Goal: Transaction & Acquisition: Purchase product/service

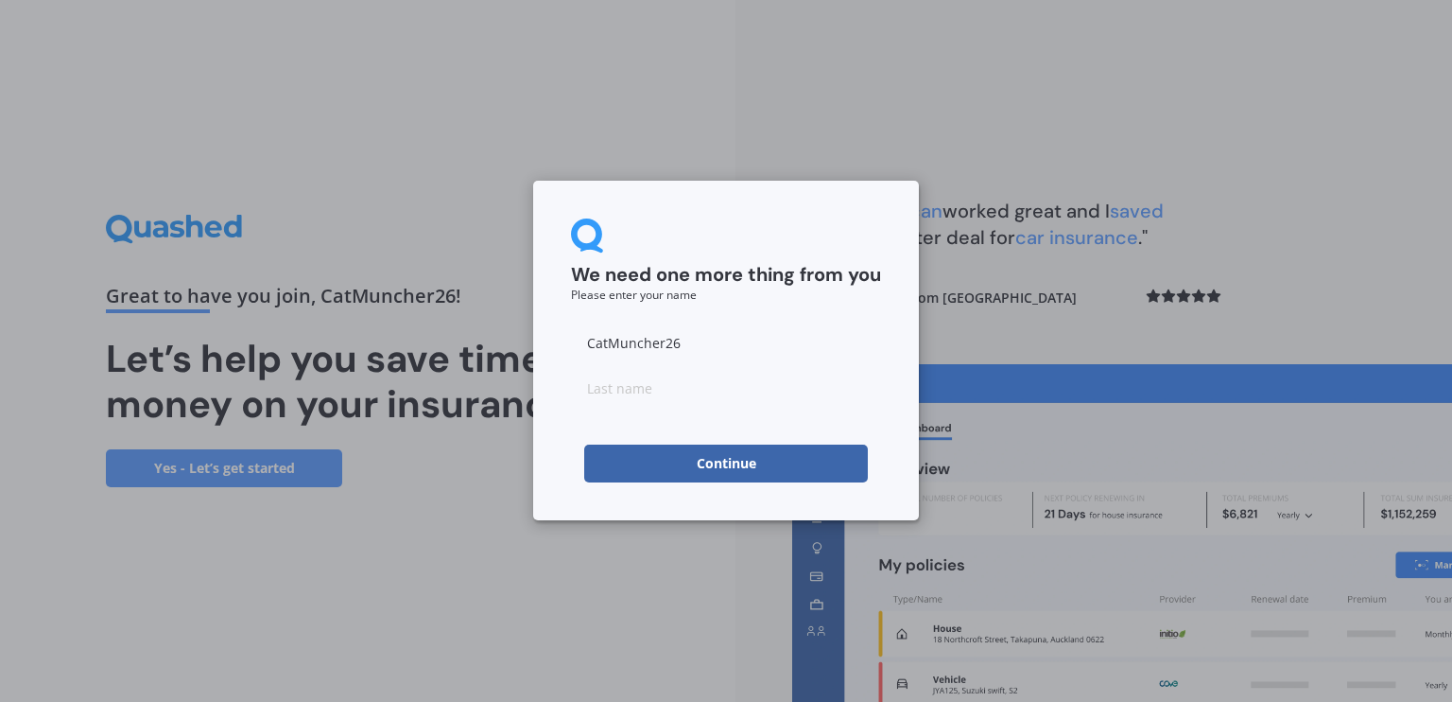
click at [720, 389] on input at bounding box center [726, 388] width 310 height 38
type input "j"
type input "l"
click at [584, 444] on button "Continue" at bounding box center [726, 463] width 284 height 38
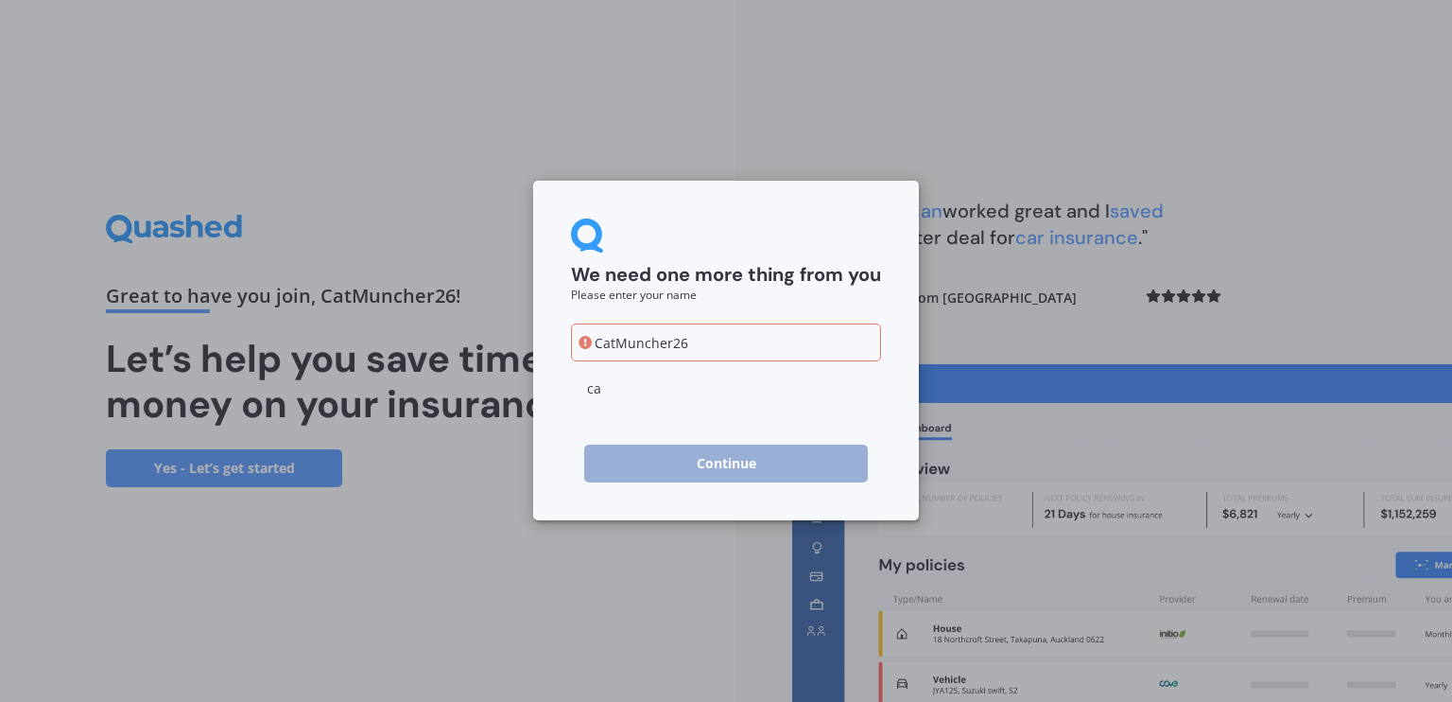
type input "c"
type input "l"
type input "ahs"
click at [753, 436] on form "We need one more thing from you Please enter your name CatMuncher26 ahs Continue" at bounding box center [726, 350] width 310 height 264
click at [743, 344] on input "CatMuncher26" at bounding box center [726, 342] width 310 height 38
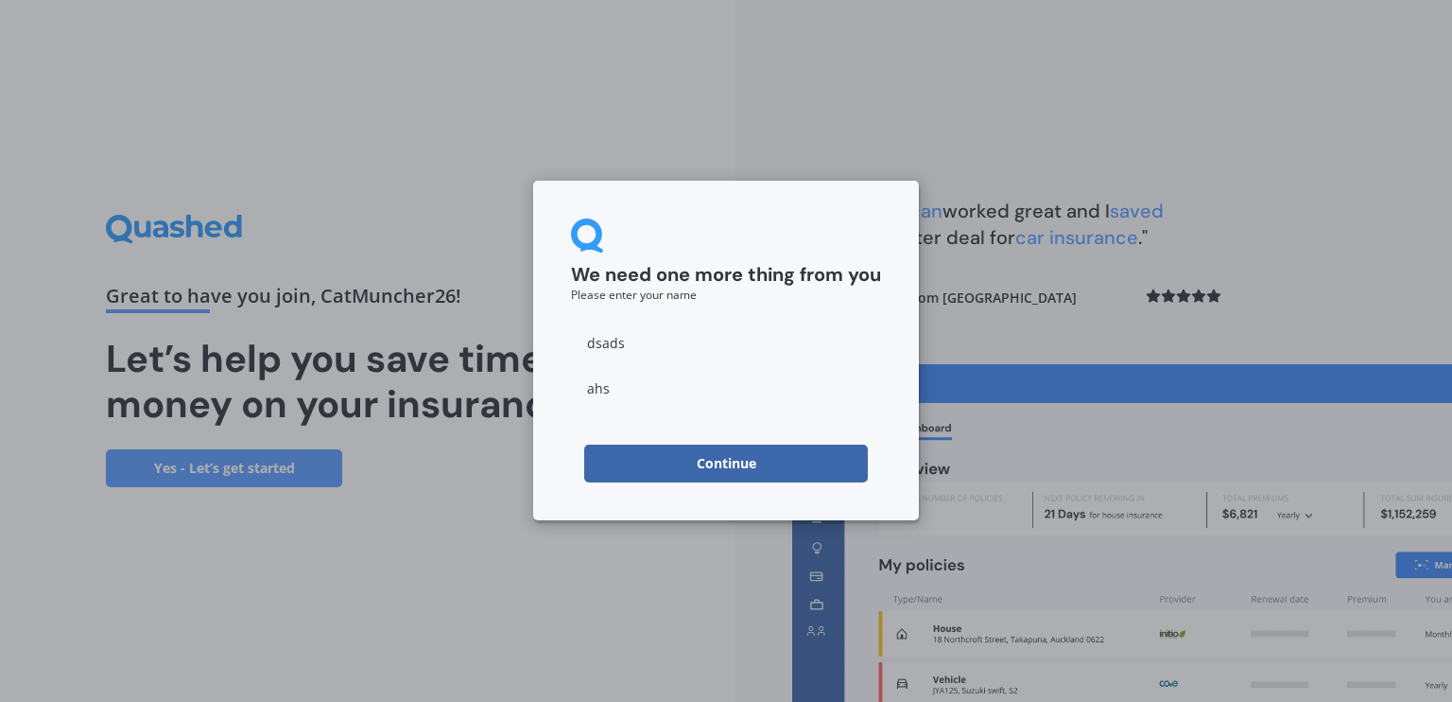
type input "dsadsa"
type input "[PERSON_NAME]"
click at [697, 392] on input "ahs" at bounding box center [726, 388] width 310 height 38
type input "a"
type input "Loo"
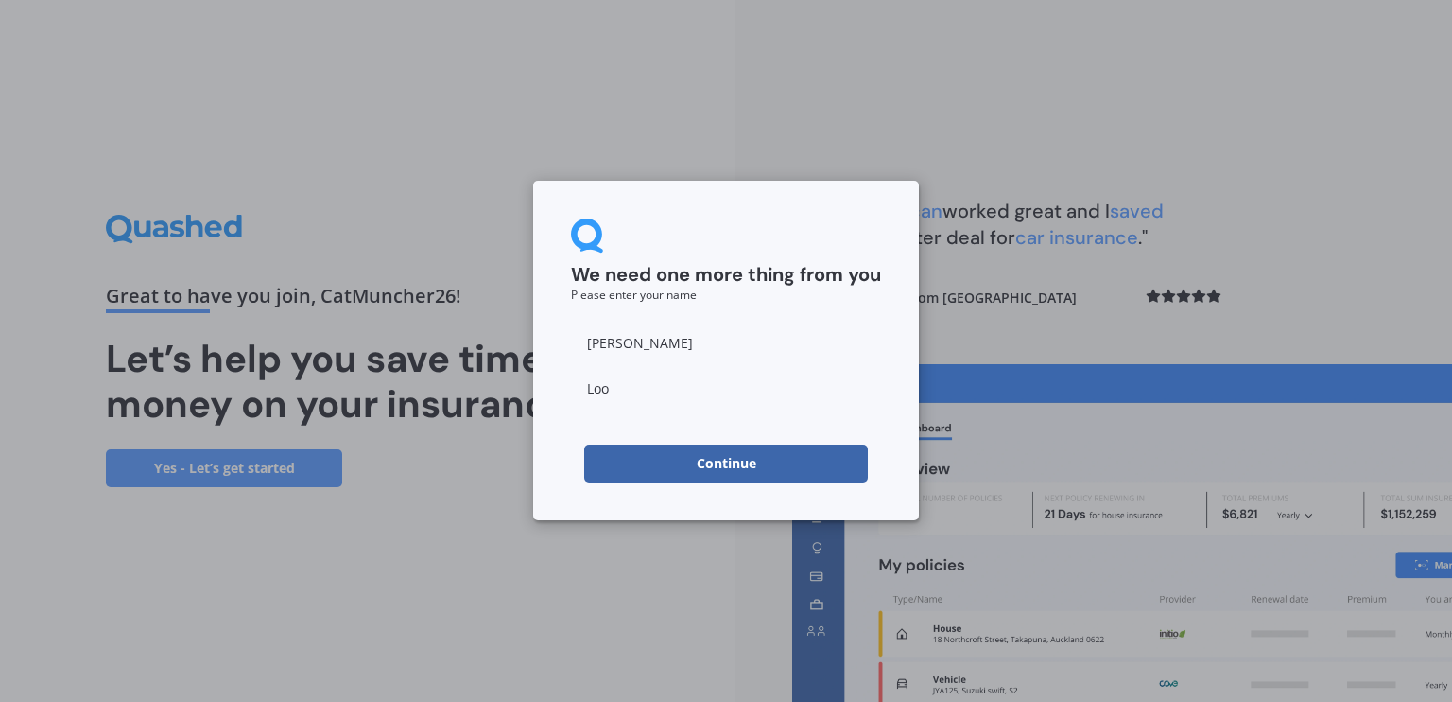
click at [711, 461] on button "Continue" at bounding box center [726, 463] width 284 height 38
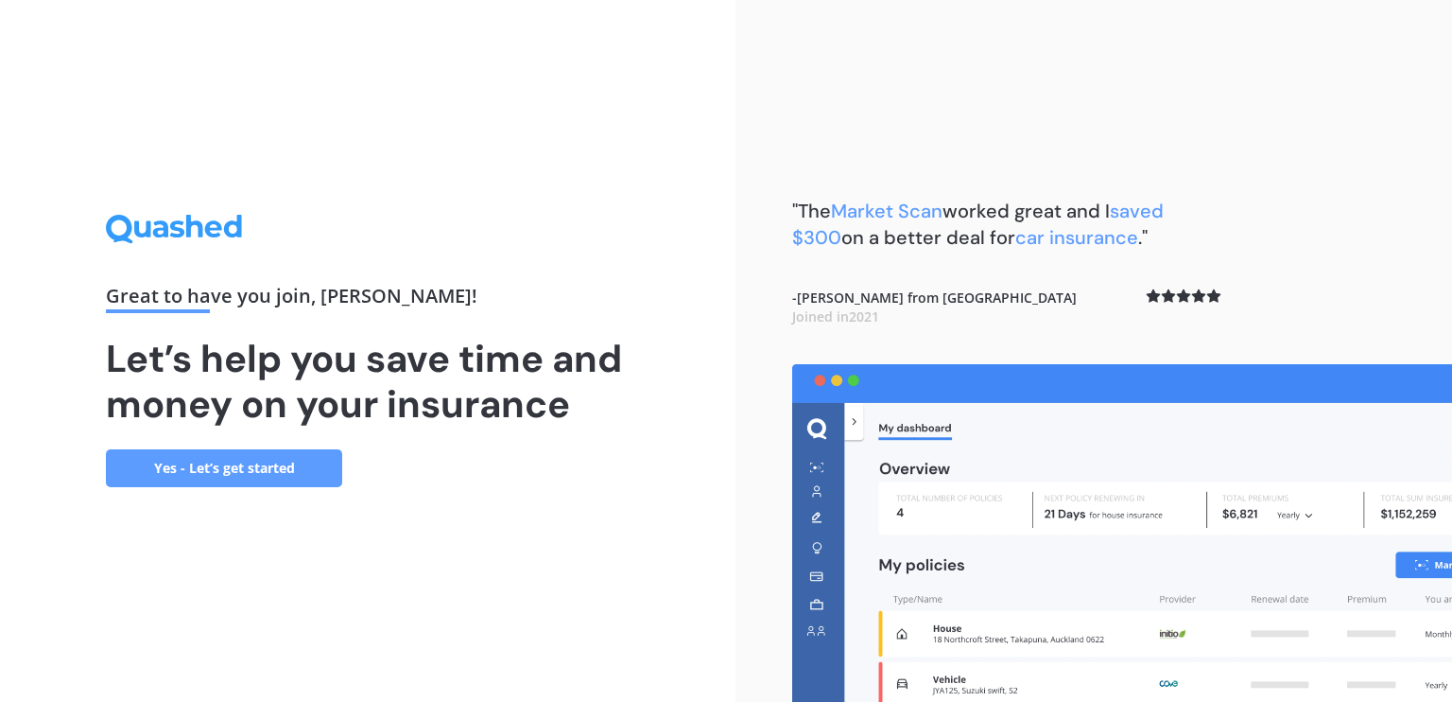
click at [299, 464] on link "Yes - Let’s get started" at bounding box center [224, 468] width 236 height 38
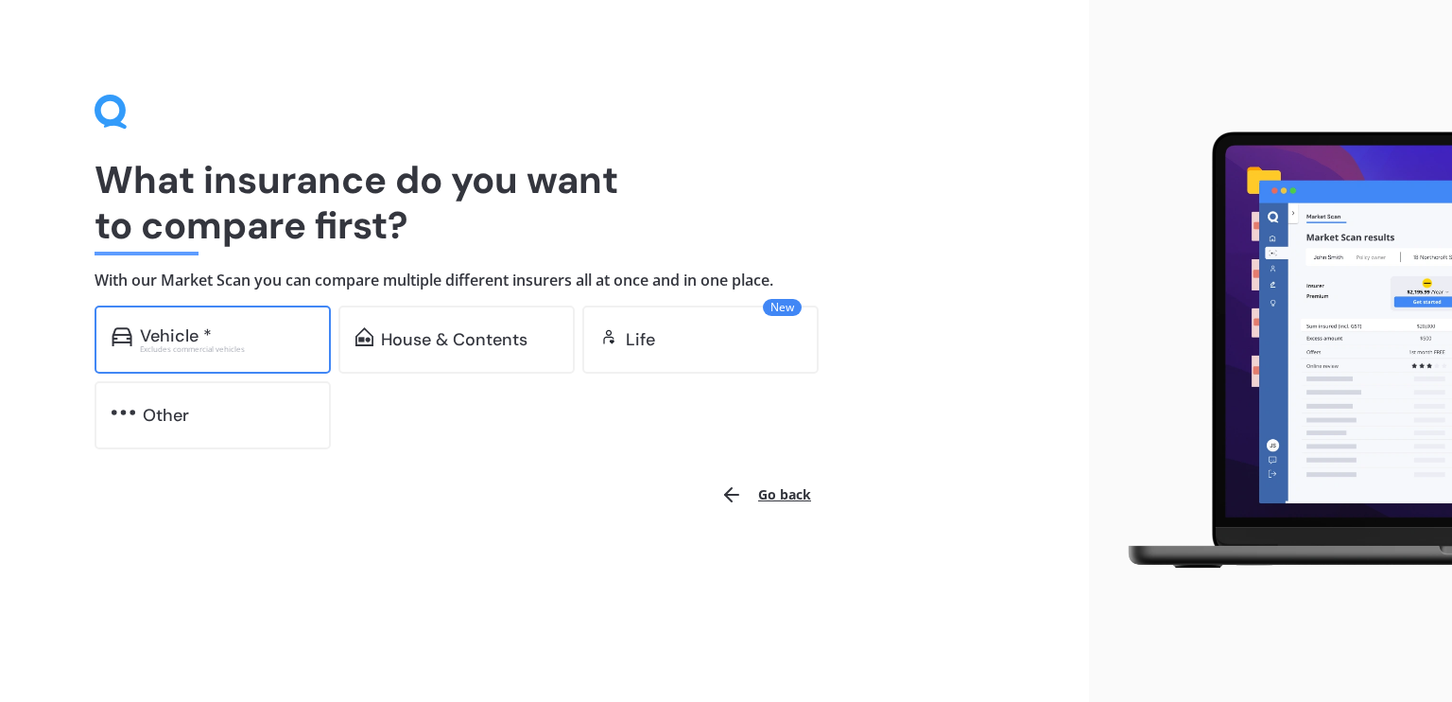
click at [236, 341] on div "Vehicle *" at bounding box center [227, 335] width 174 height 19
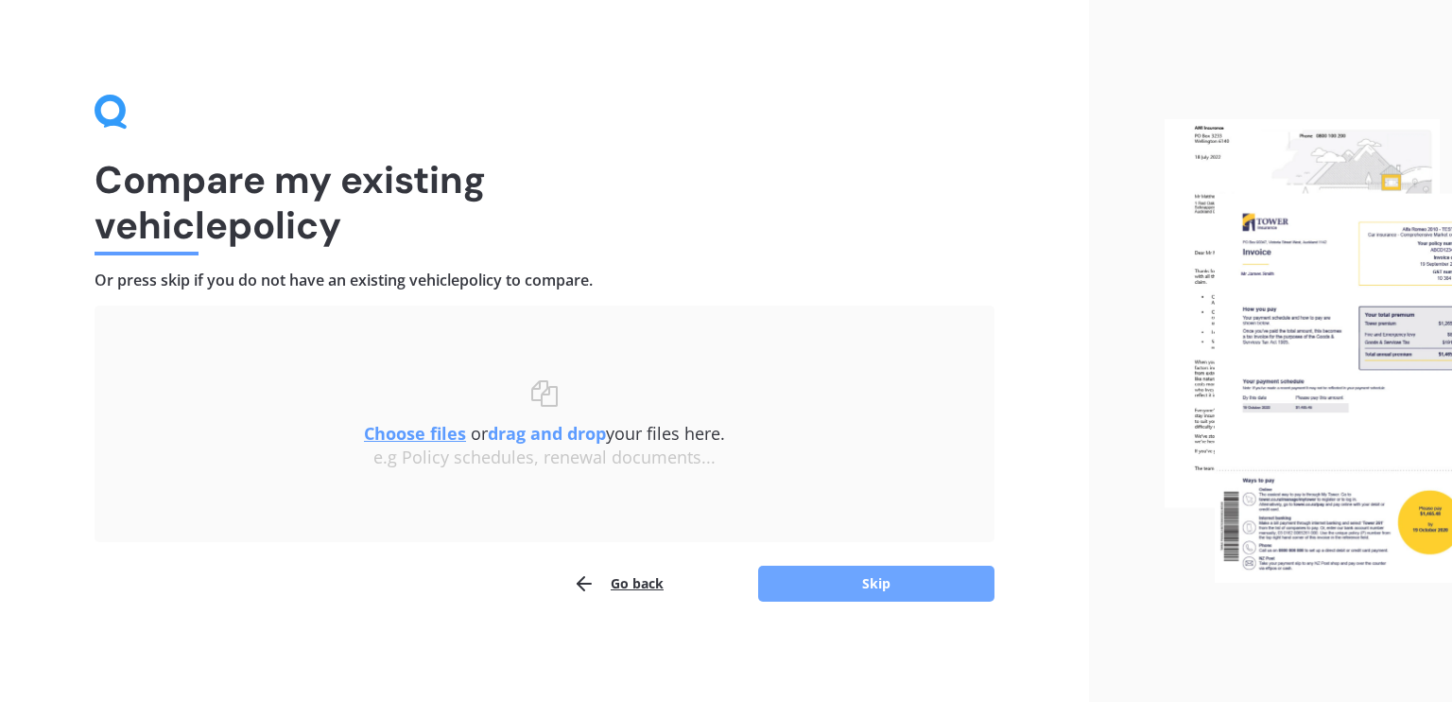
click at [884, 588] on button "Skip" at bounding box center [876, 583] width 236 height 36
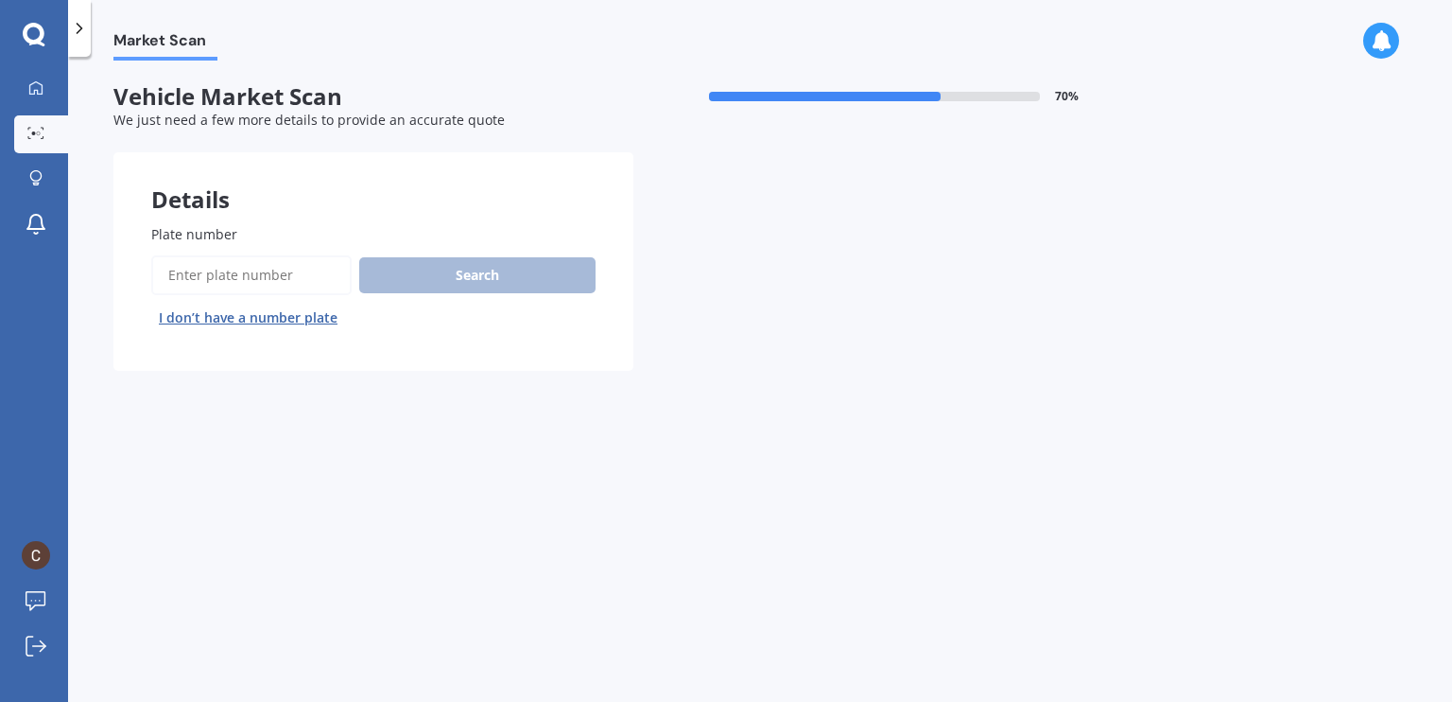
click at [258, 264] on input "Plate number" at bounding box center [251, 275] width 200 height 40
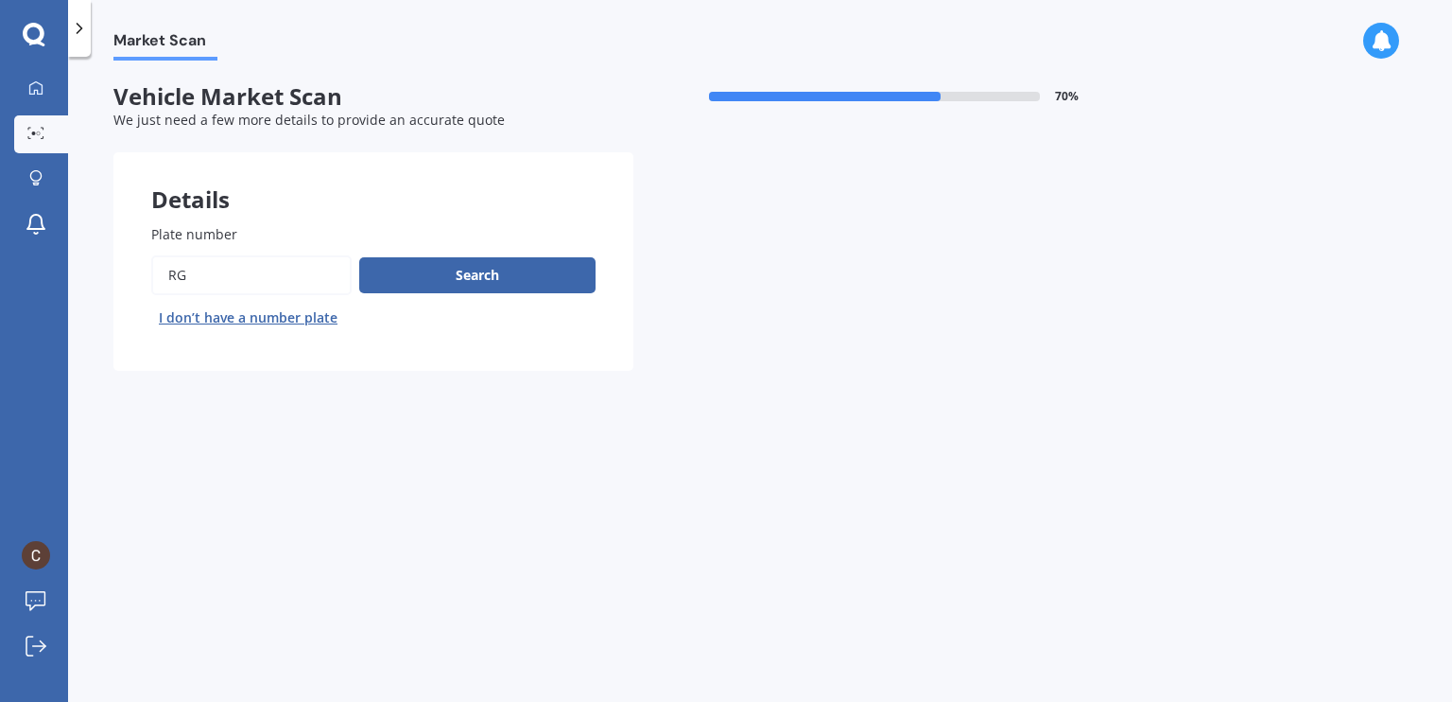
type input "r"
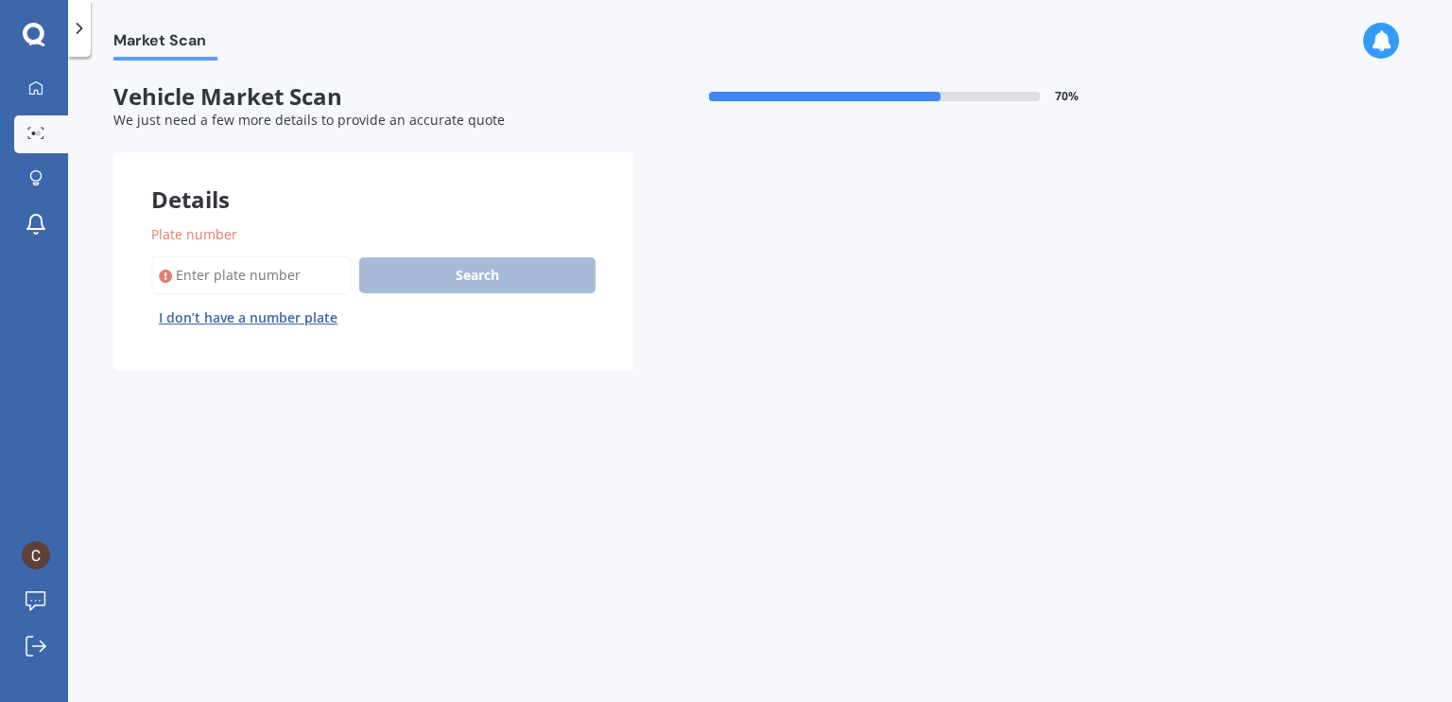
type input "j"
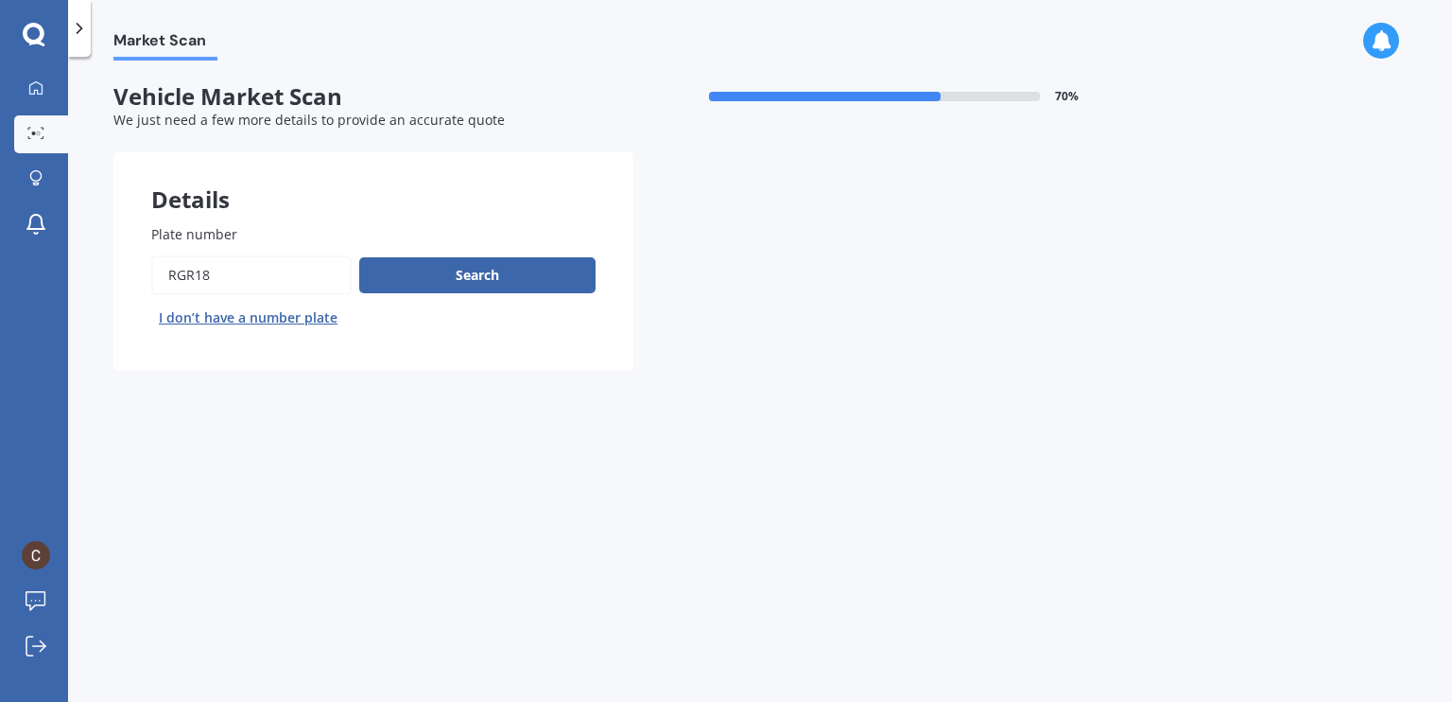
type input "rgr18"
click at [0, 0] on button "Next" at bounding box center [0, 0] width 0 height 0
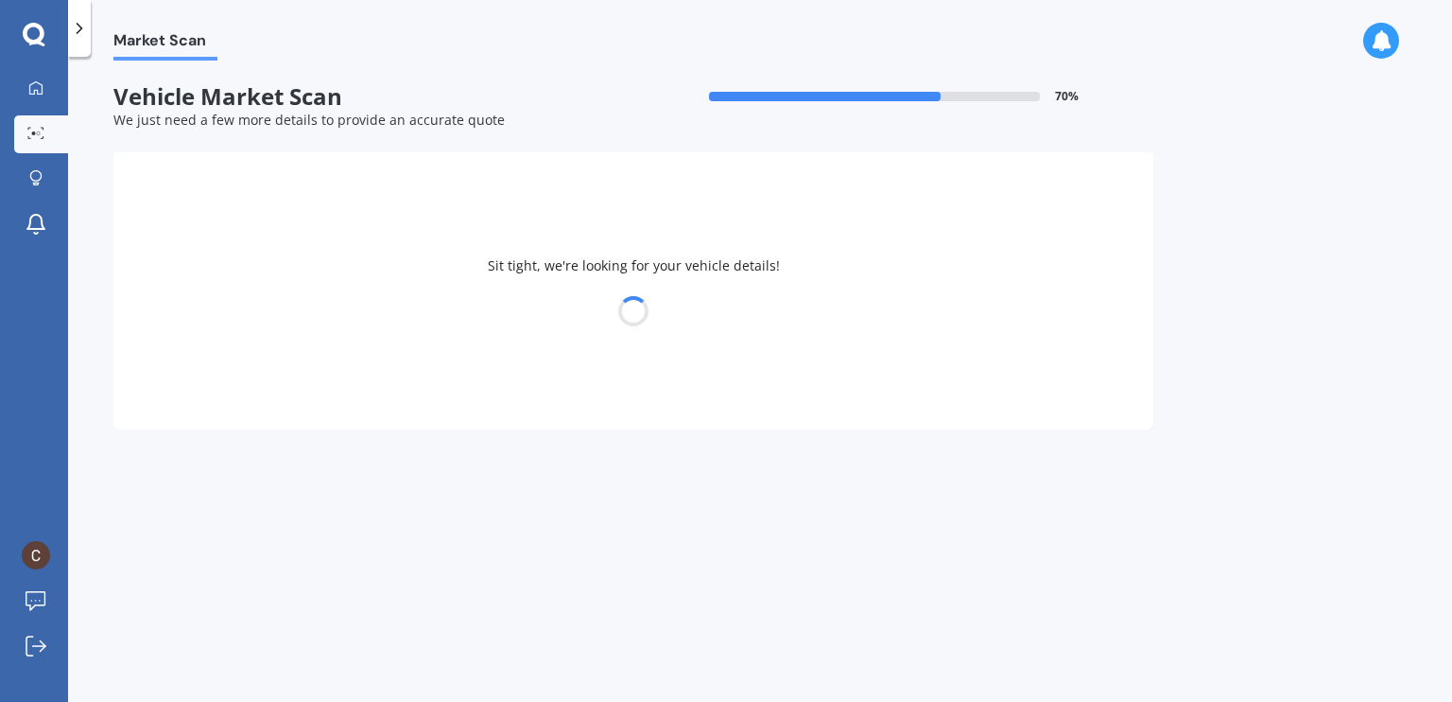
select select "SUZUKI"
select select "FRONX"
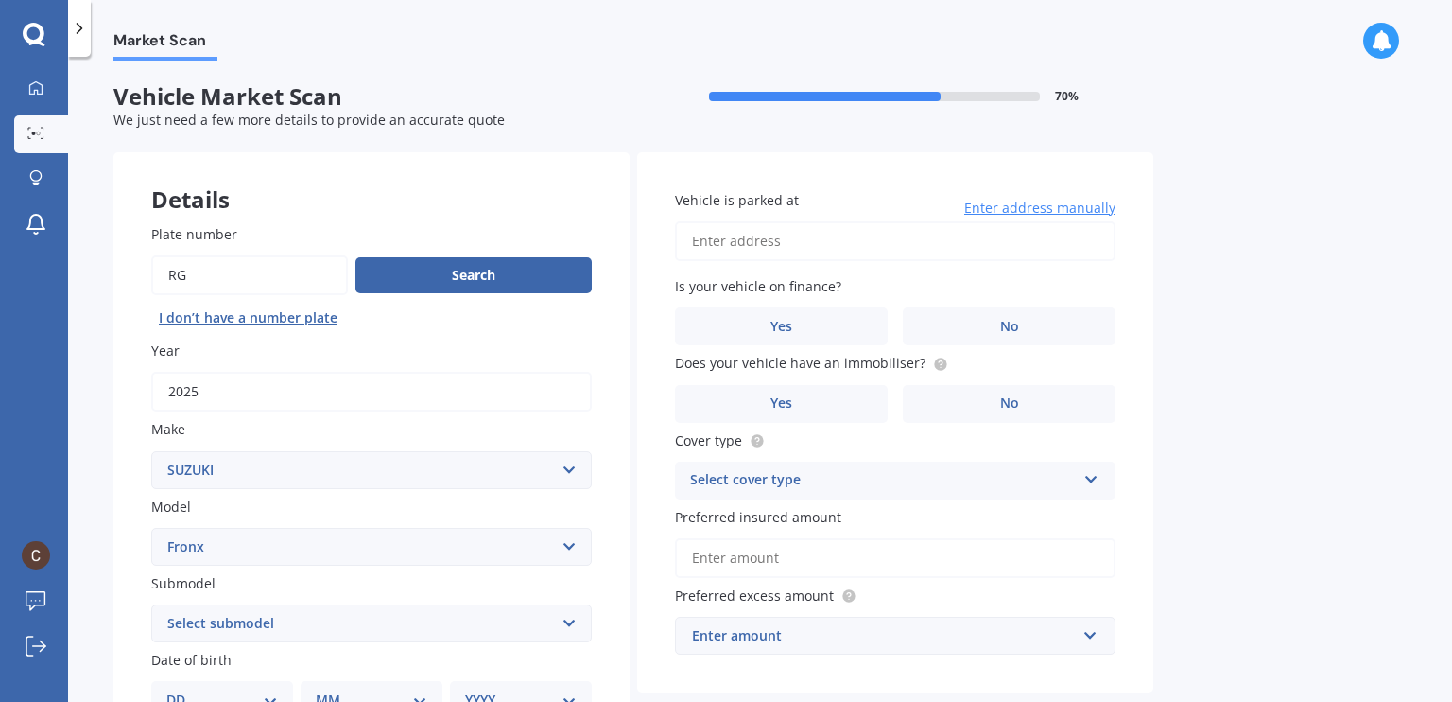
type input "r"
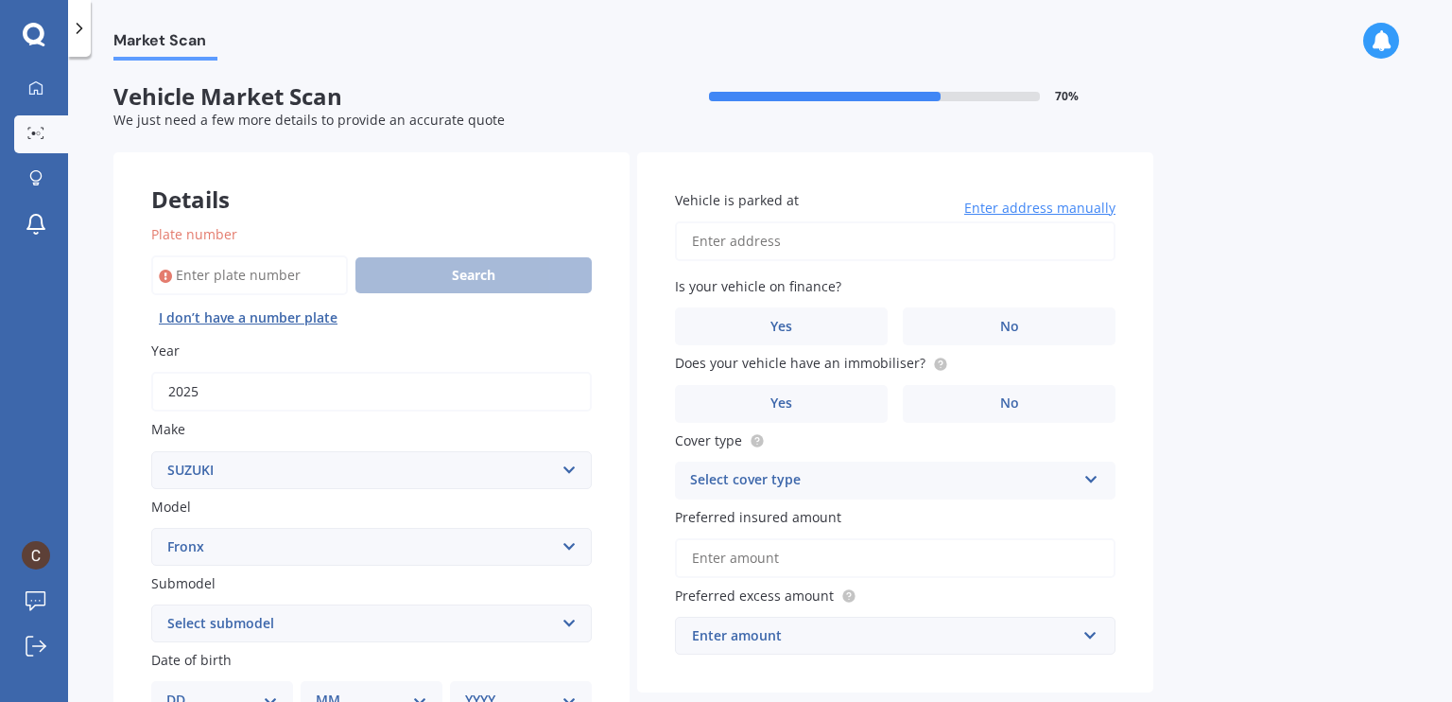
click at [284, 319] on button "I don’t have a number plate" at bounding box center [248, 318] width 194 height 30
select select
click at [260, 316] on button "I don’t have a number plate" at bounding box center [248, 318] width 194 height 30
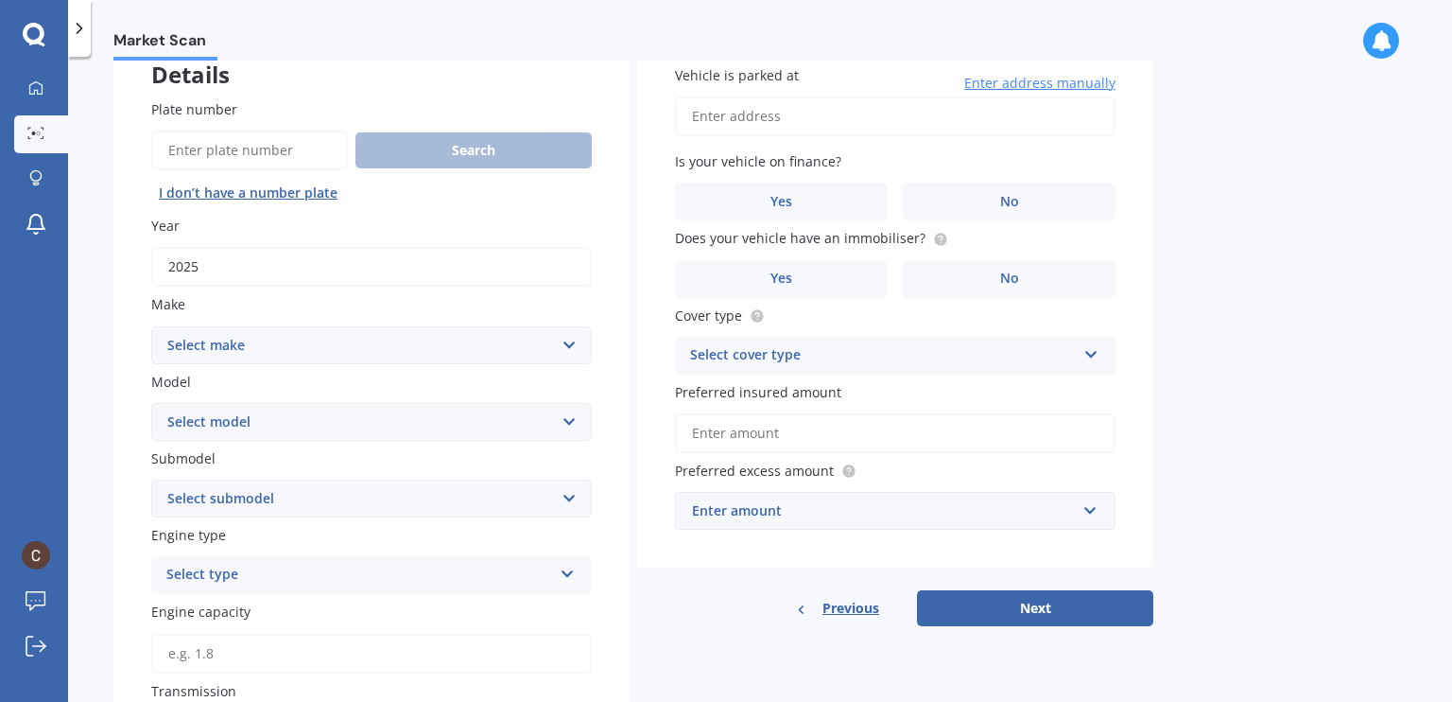
scroll to position [125, 0]
drag, startPoint x: 217, startPoint y: 266, endPoint x: 64, endPoint y: 237, distance: 154.8
click at [64, 237] on div "My Dashboard Market Scan Explore insurance Notifications [PERSON_NAME] Submit f…" at bounding box center [726, 351] width 1452 height 702
type input "1"
type input "2013"
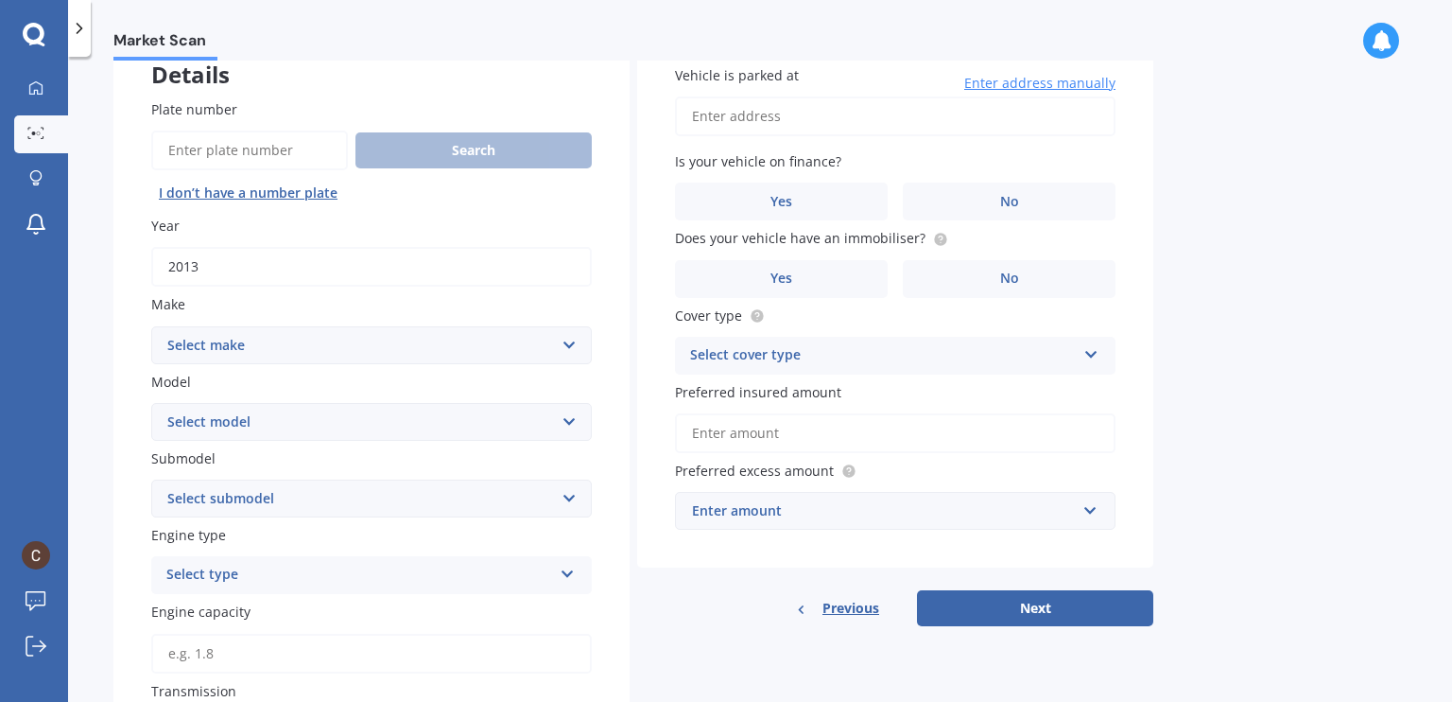
click at [119, 306] on div "Plate number Search I don’t have a number plate Year [DATE] Make Select make AC…" at bounding box center [371, 616] width 516 height 1110
click at [210, 334] on select "Select make AC ALFA ROMEO ASTON MARTIN AUDI AUSTIN BEDFORD Bentley BMW BYD CADI…" at bounding box center [371, 345] width 441 height 38
select select "HONDA"
click at [151, 326] on select "Select make AC ALFA ROMEO ASTON MARTIN AUDI AUSTIN BEDFORD Bentley BMW BYD CADI…" at bounding box center [371, 345] width 441 height 38
click at [281, 421] on select "Select model Accord Acty Acura Airwave Ascot Avancier Beat Capa City Civic Conc…" at bounding box center [371, 422] width 441 height 38
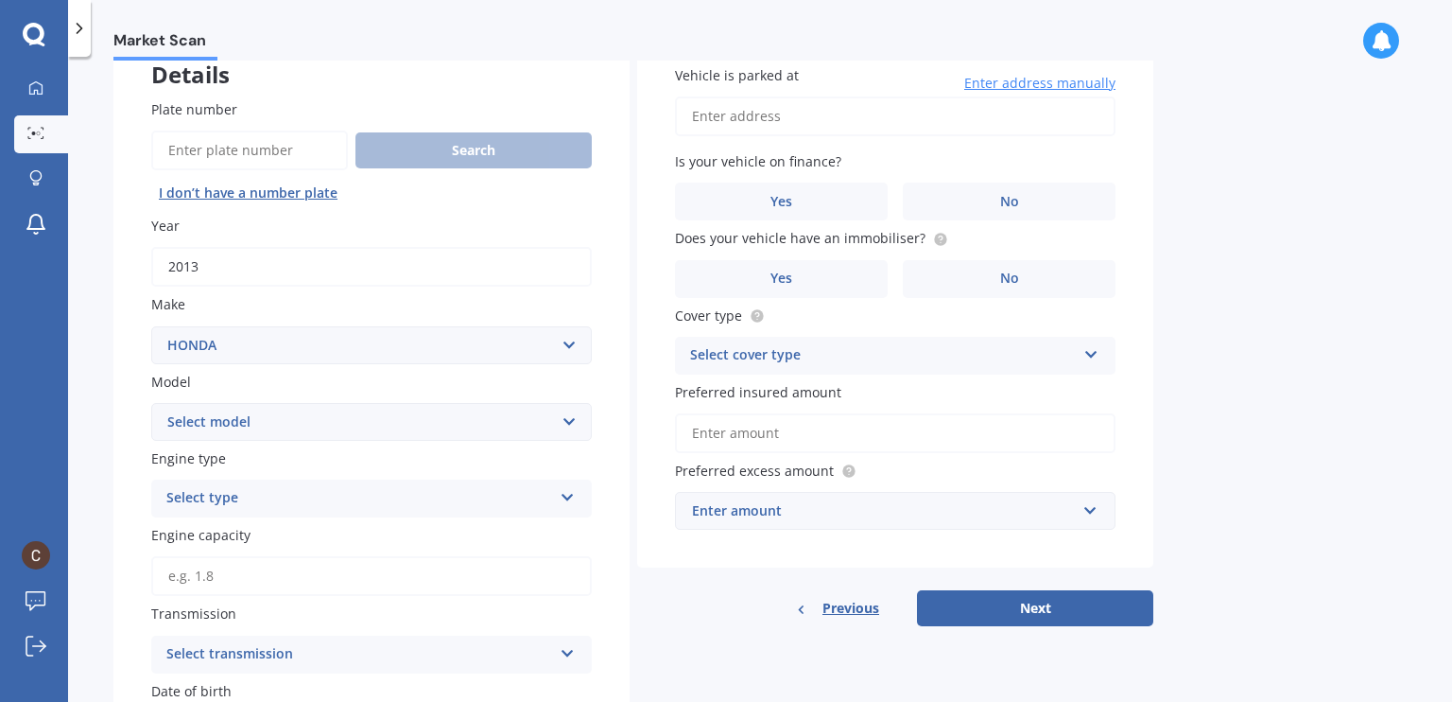
select select "FIT"
click at [151, 403] on select "Select model Accord Acty Acura Airwave Ascot Avancier Beat Capa City Civic Conc…" at bounding box center [371, 422] width 441 height 38
click at [272, 479] on select "Select submodel Diesel EV Hybrid Petrol" at bounding box center [371, 498] width 441 height 38
select select "HYBRID"
click at [151, 479] on select "Select submodel Diesel EV Hybrid Petrol" at bounding box center [371, 498] width 441 height 38
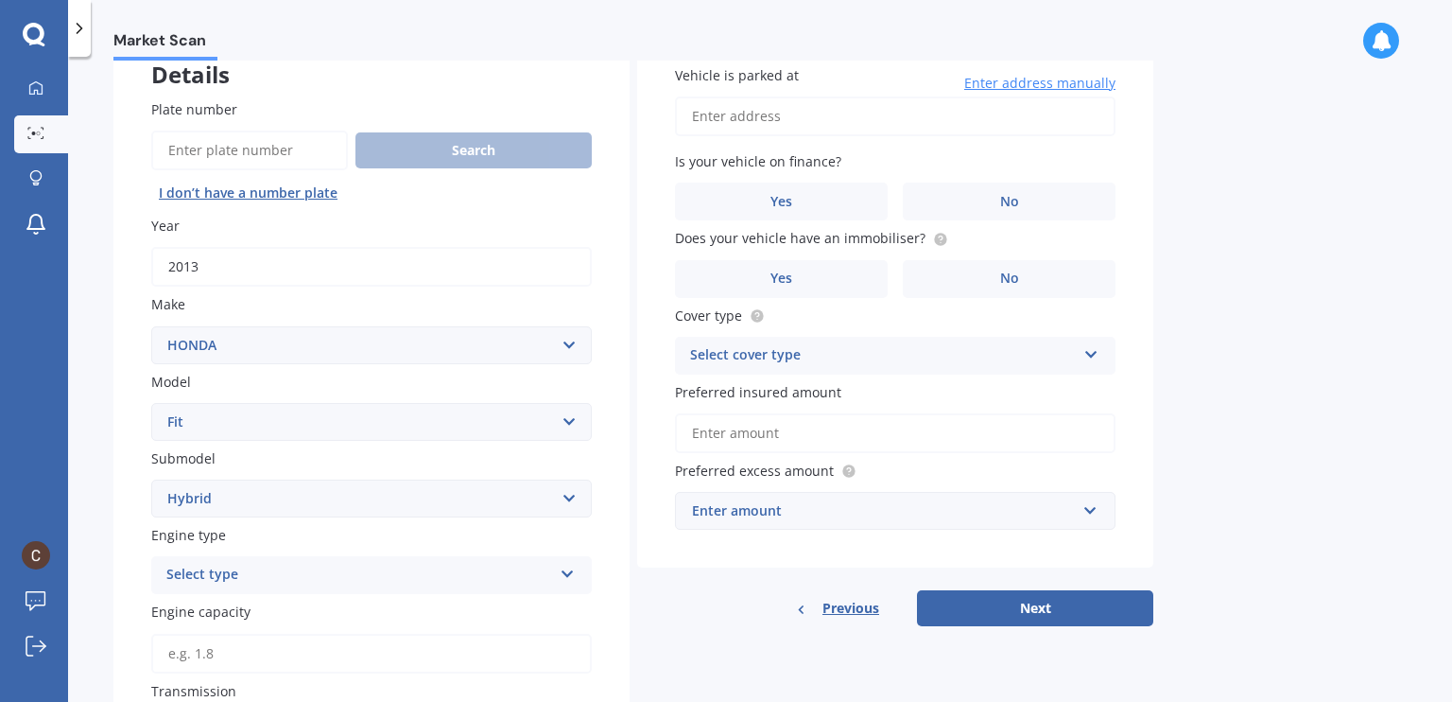
click at [295, 581] on div "Select type" at bounding box center [359, 575] width 386 height 23
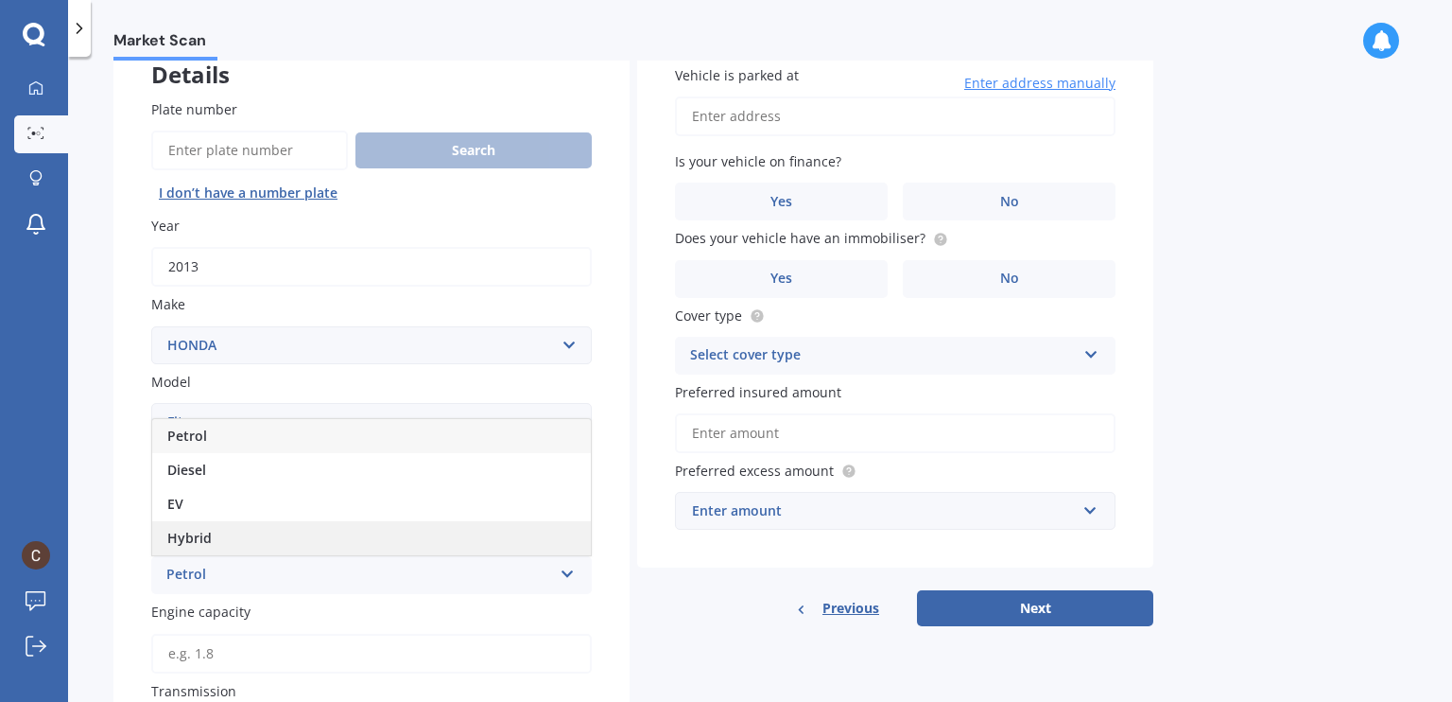
click at [268, 529] on div "Hybrid" at bounding box center [371, 538] width 439 height 34
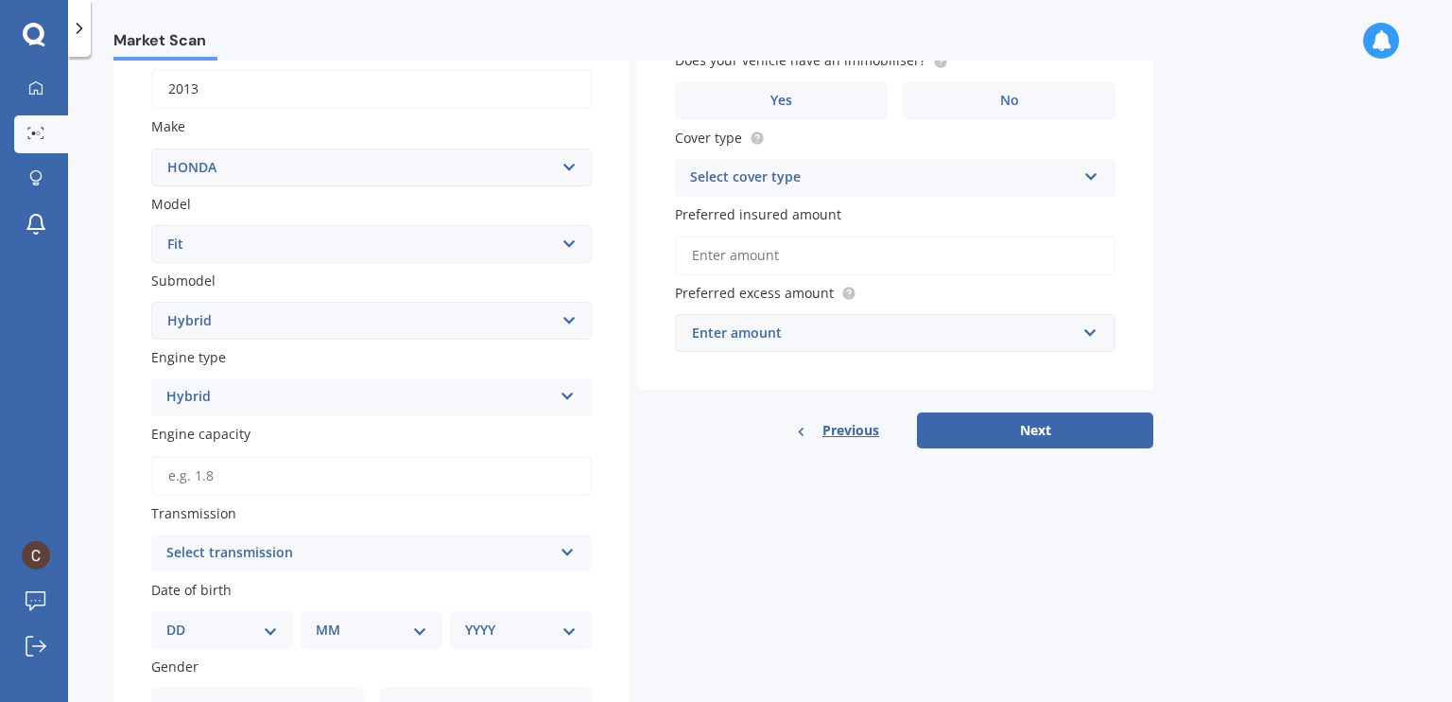
scroll to position [340, 0]
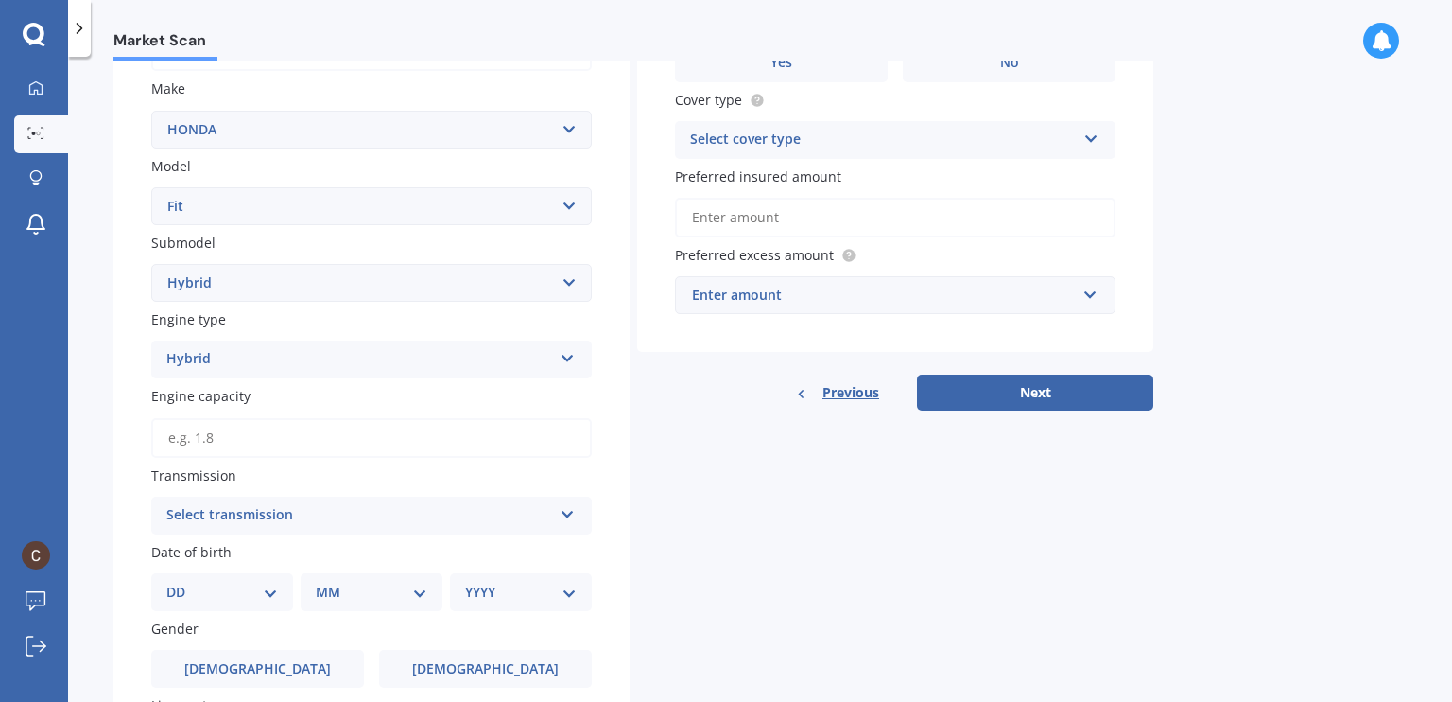
click at [240, 434] on input "Engine capacity" at bounding box center [371, 438] width 441 height 40
type input "1.3"
click at [253, 513] on div "Select transmission" at bounding box center [359, 515] width 386 height 23
click at [219, 548] on div "Auto" at bounding box center [371, 552] width 439 height 34
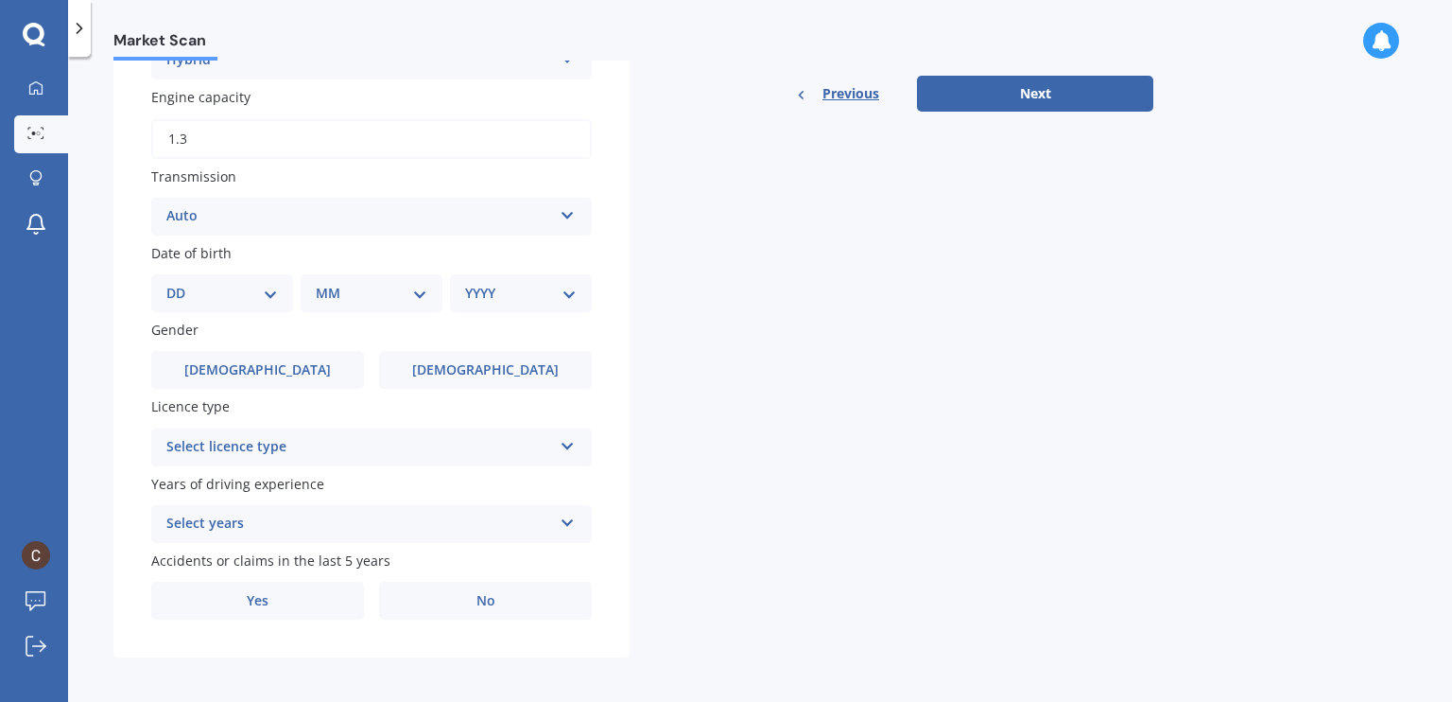
scroll to position [641, 0]
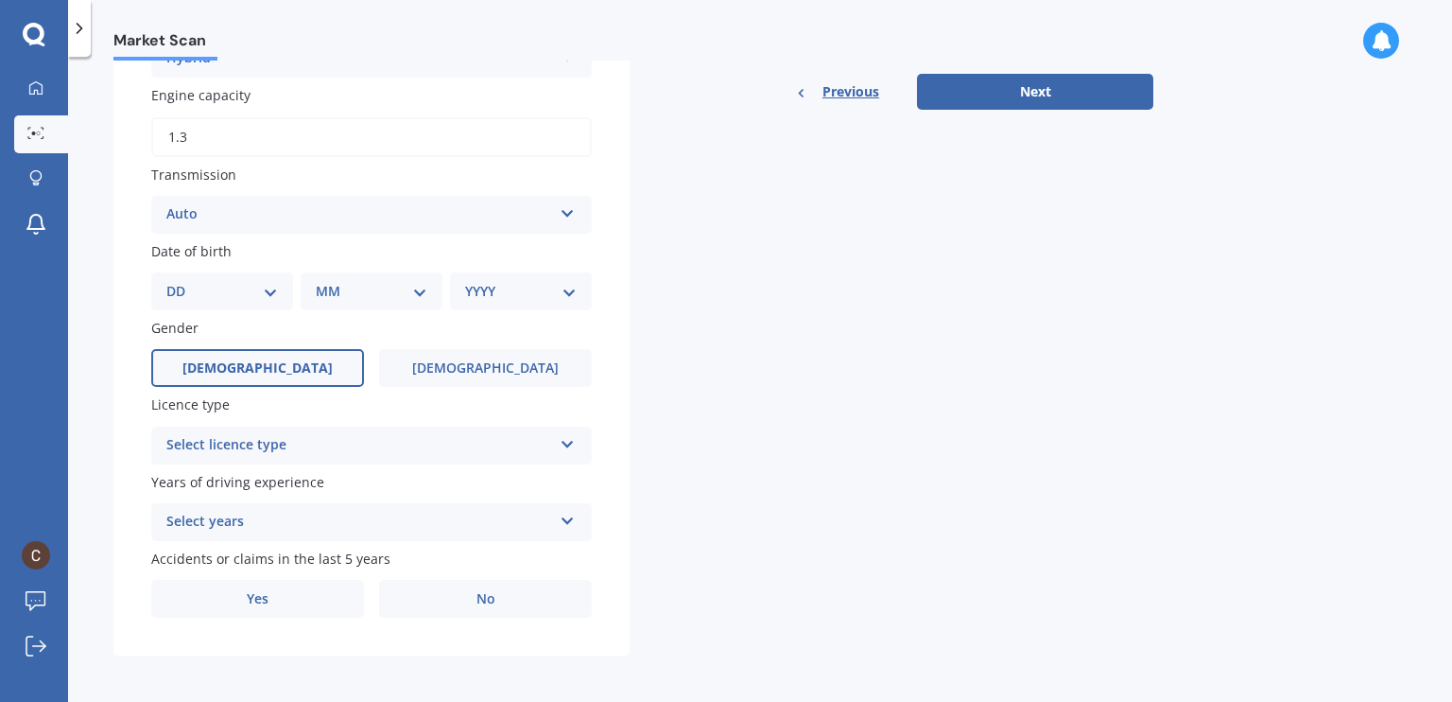
click at [263, 371] on span "[DEMOGRAPHIC_DATA]" at bounding box center [257, 368] width 150 height 16
click at [0, 0] on input "[DEMOGRAPHIC_DATA]" at bounding box center [0, 0] width 0 height 0
click at [234, 293] on select "DD 01 02 03 04 05 06 07 08 09 10 11 12 13 14 15 16 17 18 19 20 21 22 23 24 25 2…" at bounding box center [222, 289] width 112 height 21
select select "24"
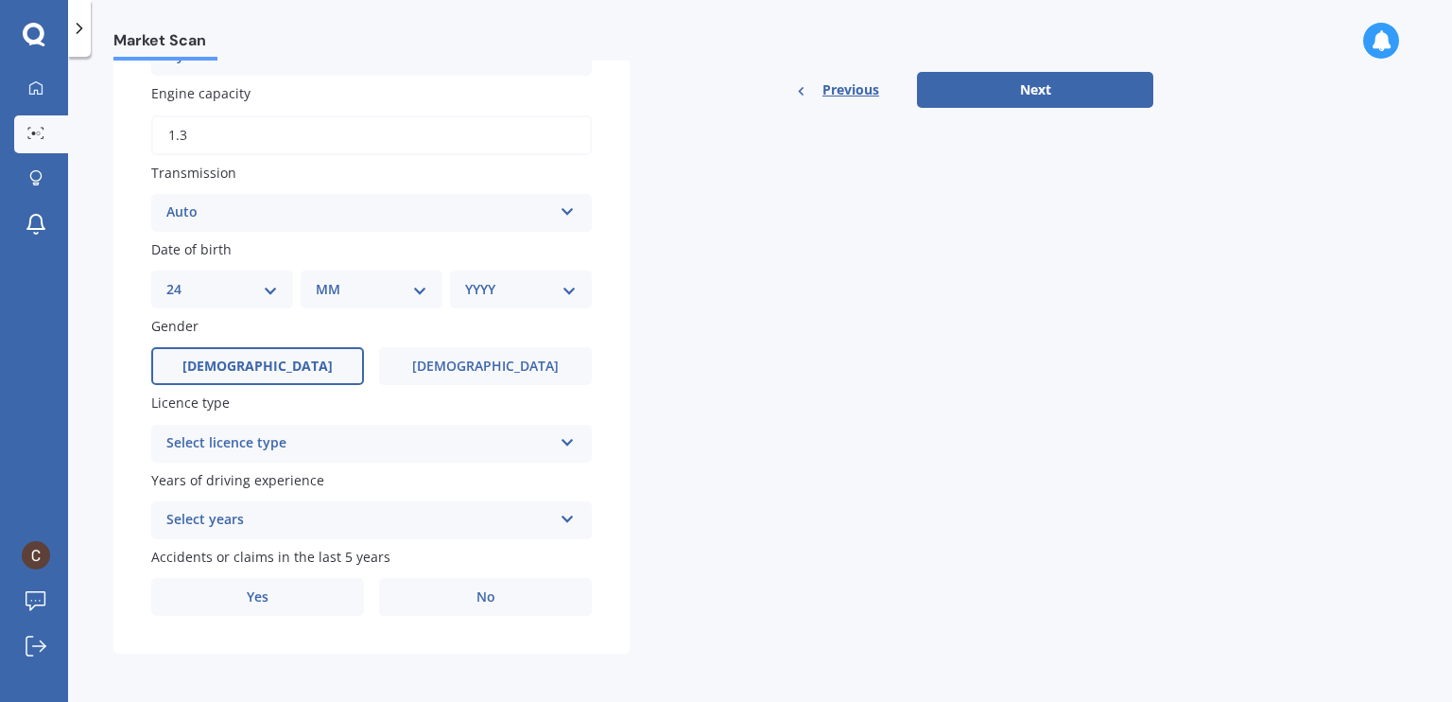
click at [182, 279] on select "DD 01 02 03 04 05 06 07 08 09 10 11 12 13 14 15 16 17 18 19 20 21 22 23 24 25 2…" at bounding box center [222, 289] width 112 height 21
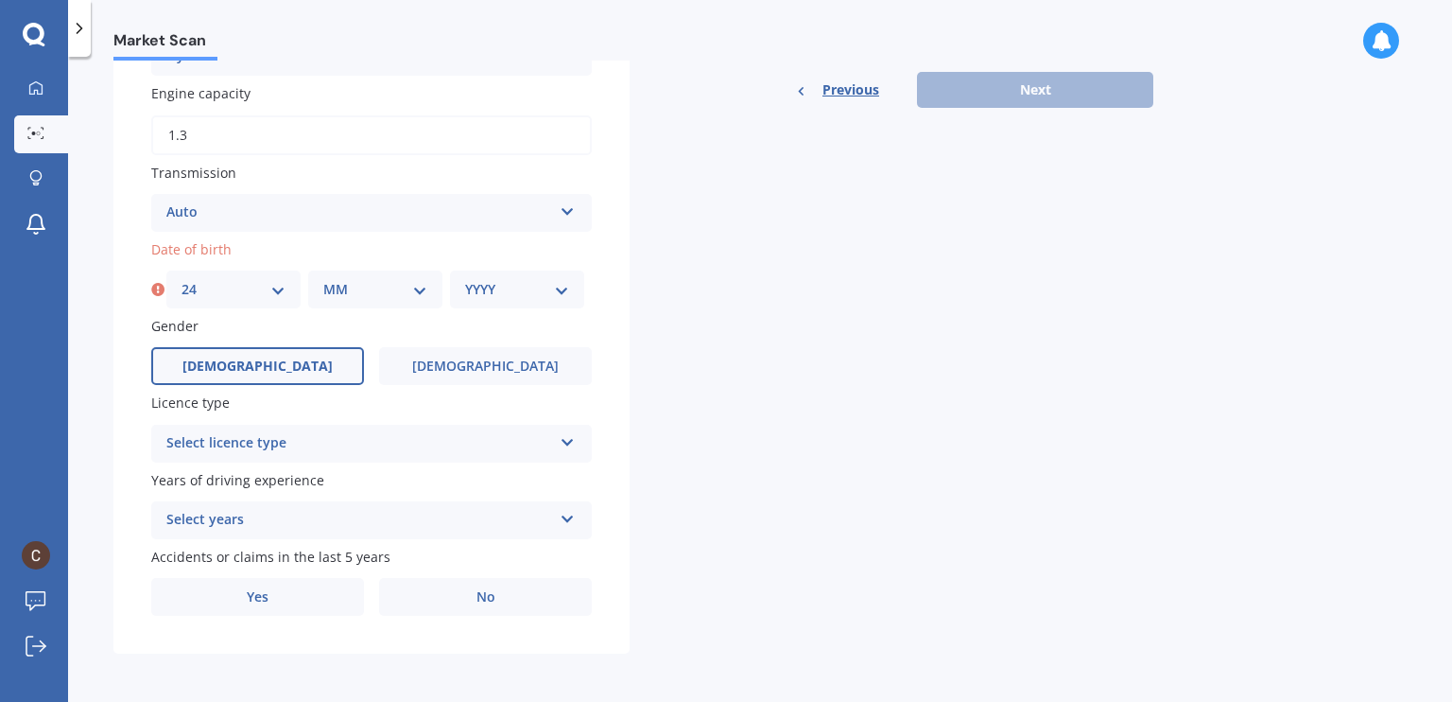
click at [387, 288] on select "MM 01 02 03 04 05 06 07 08 09 10 11 12" at bounding box center [375, 289] width 104 height 21
select select "08"
click at [323, 279] on select "MM 01 02 03 04 05 06 07 08 09 10 11 12" at bounding box center [375, 289] width 104 height 21
click at [271, 286] on select "DD 01 02 03 04 05 06 07 08 09 10 11 12 13 14 15 16 17 18 19 20 21 22 23 24 25 2…" at bounding box center [234, 289] width 104 height 21
select select "28"
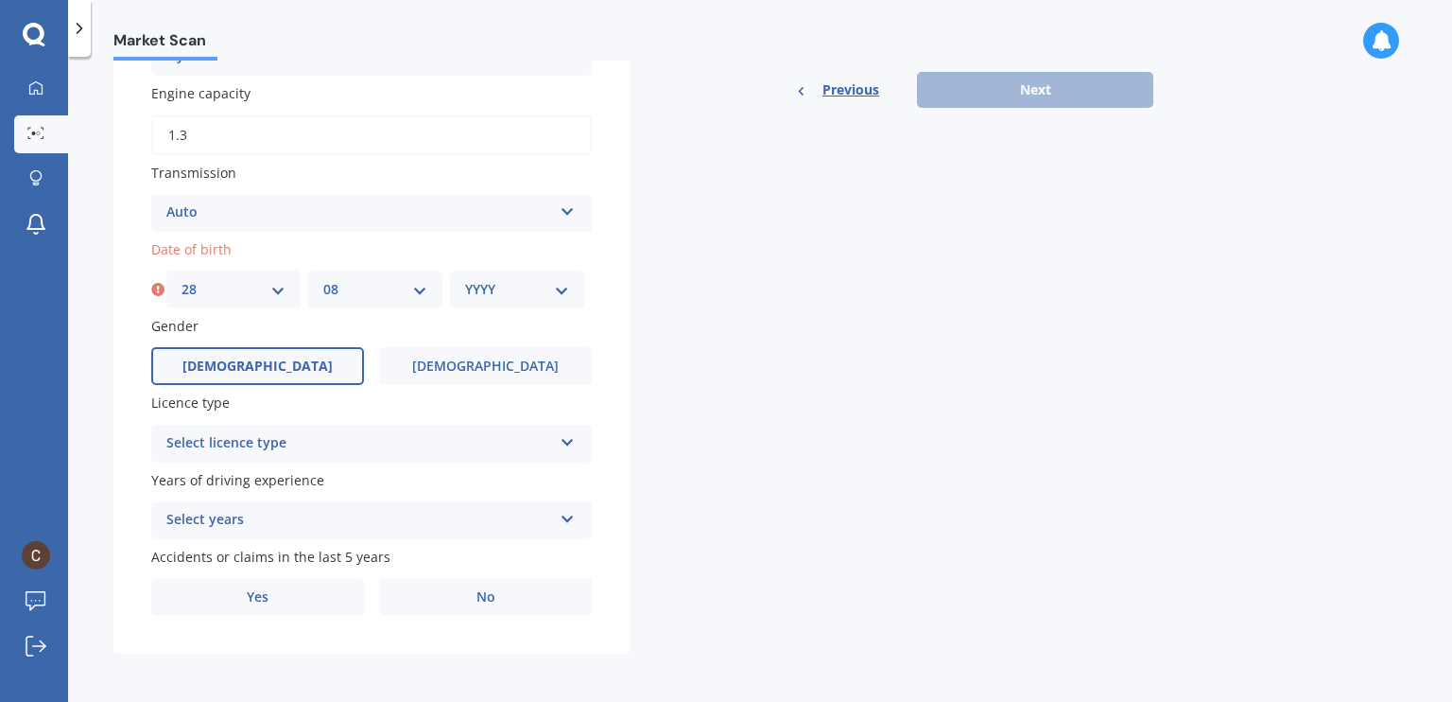
click at [182, 279] on select "DD 01 02 03 04 05 06 07 08 09 10 11 12 13 14 15 16 17 18 19 20 21 22 23 24 25 2…" at bounding box center [234, 289] width 104 height 21
click at [513, 284] on select "YYYY 2025 2024 2023 2022 2021 2020 2019 2018 2017 2016 2015 2014 2013 2012 2011…" at bounding box center [517, 289] width 104 height 21
click at [410, 280] on select "MM 01 02 03 04 05 06 07 08 09 10 11 12" at bounding box center [375, 289] width 104 height 21
select select "09"
click at [323, 279] on select "MM 01 02 03 04 05 06 07 08 09 10 11 12" at bounding box center [375, 289] width 104 height 21
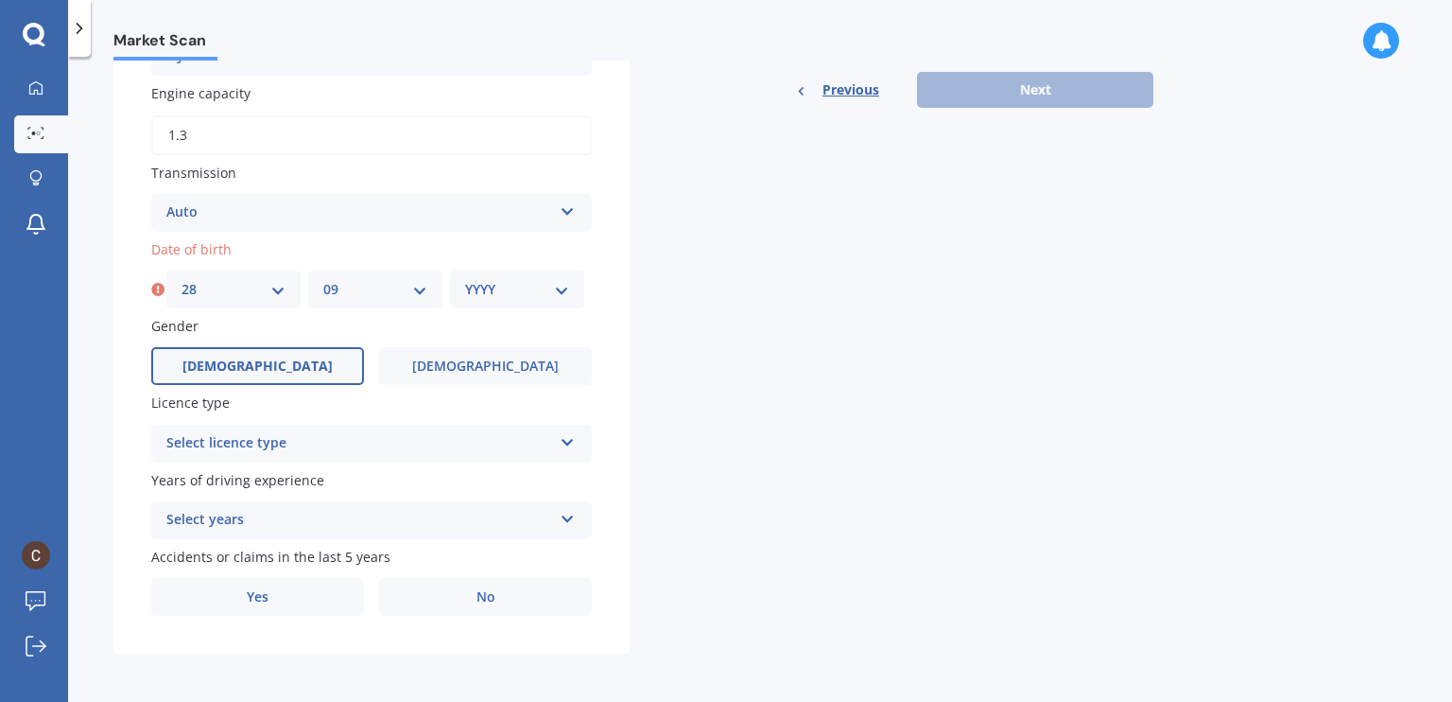
click at [516, 317] on label "Gender" at bounding box center [367, 326] width 433 height 20
click at [500, 293] on select "YYYY 2025 2024 2023 2022 2021 2020 2019 2018 2017 2016 2015 2014 2013 2012 2011…" at bounding box center [517, 289] width 104 height 21
select select "1976"
click at [465, 279] on select "YYYY 2025 2024 2023 2022 2021 2020 2019 2018 2017 2016 2015 2014 2013 2012 2011…" at bounding box center [517, 289] width 104 height 21
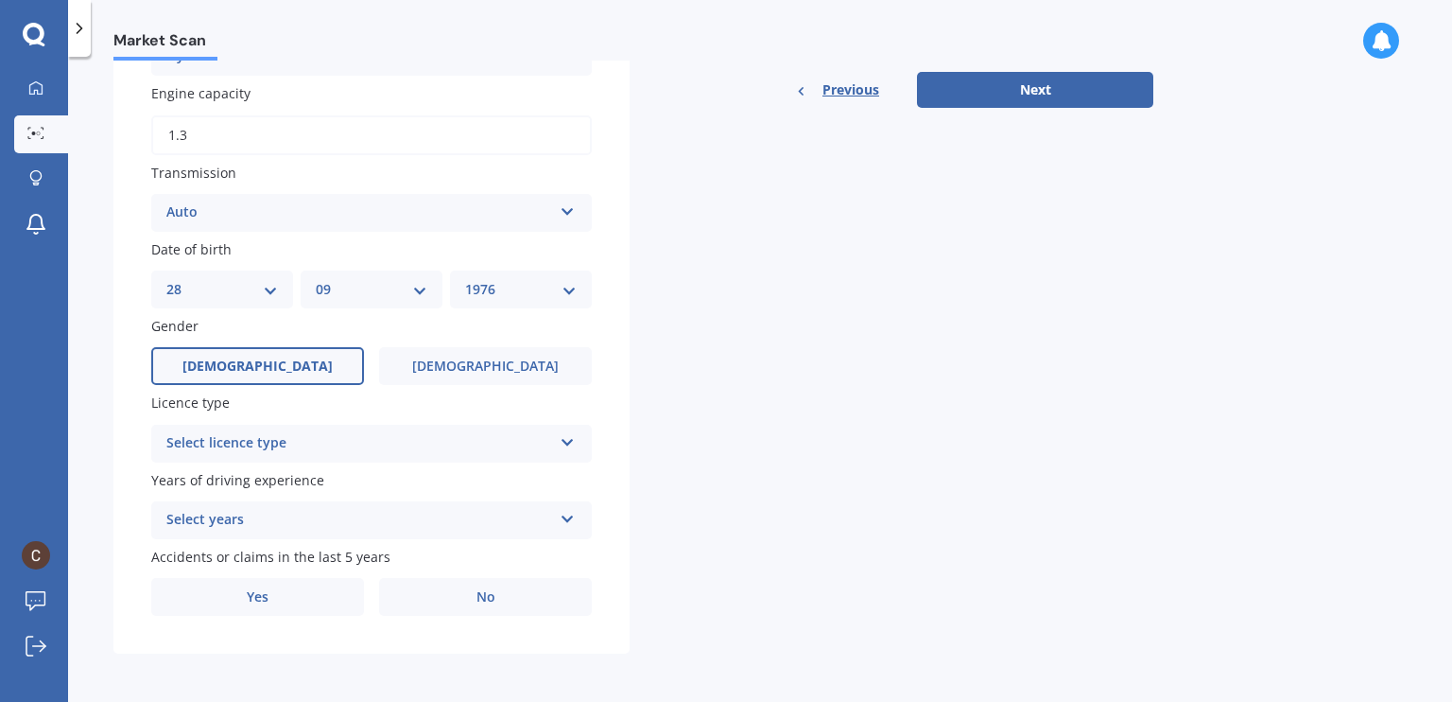
click at [434, 437] on div "Select licence type" at bounding box center [359, 443] width 386 height 23
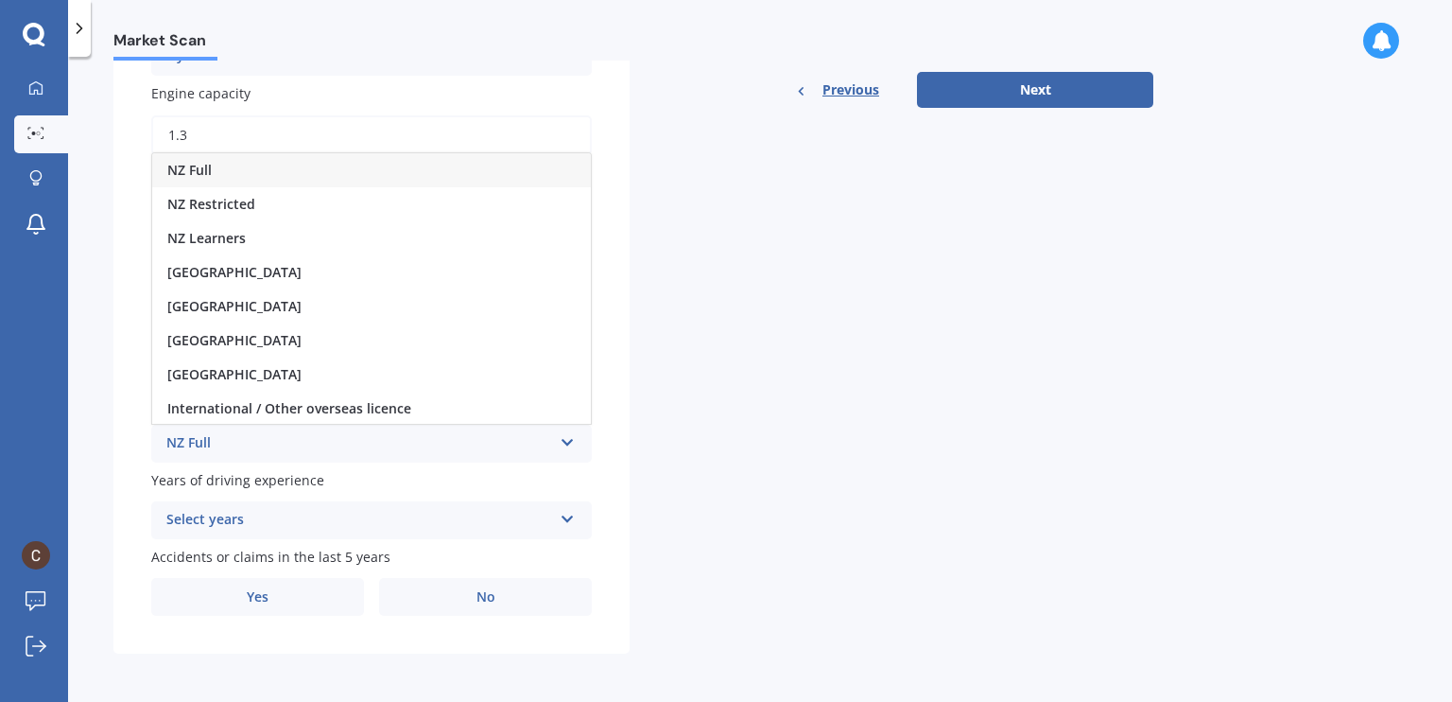
click at [253, 169] on div "NZ Full" at bounding box center [371, 170] width 439 height 34
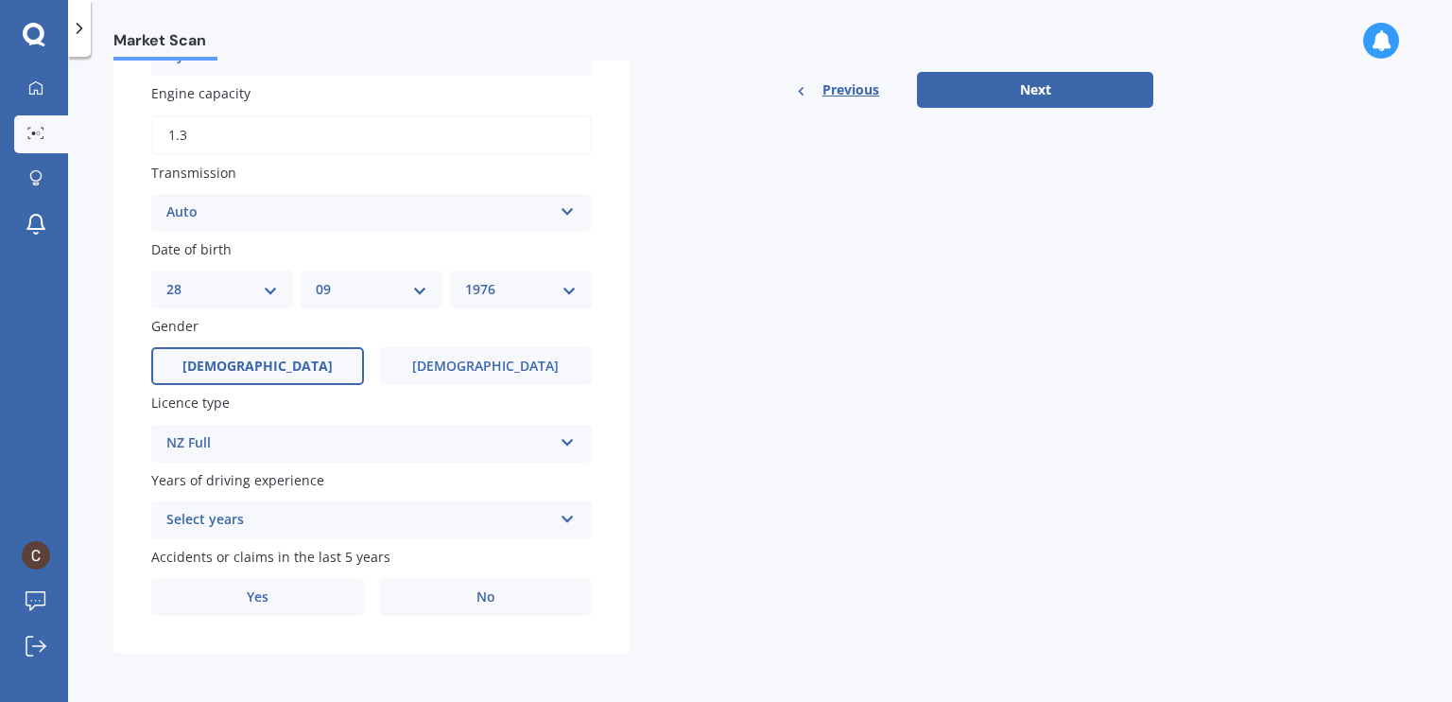
click at [257, 510] on div "Select years" at bounding box center [359, 520] width 386 height 23
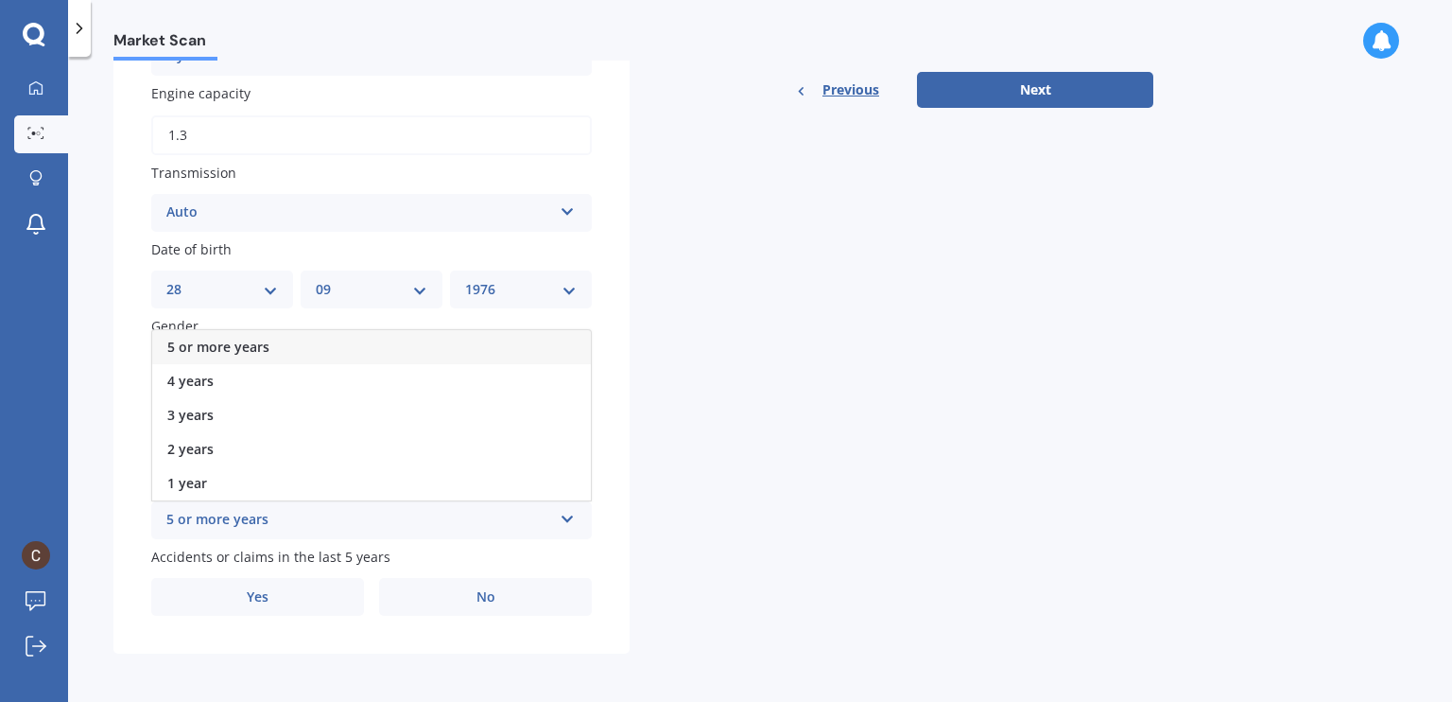
click at [254, 353] on span "5 or more years" at bounding box center [218, 347] width 102 height 18
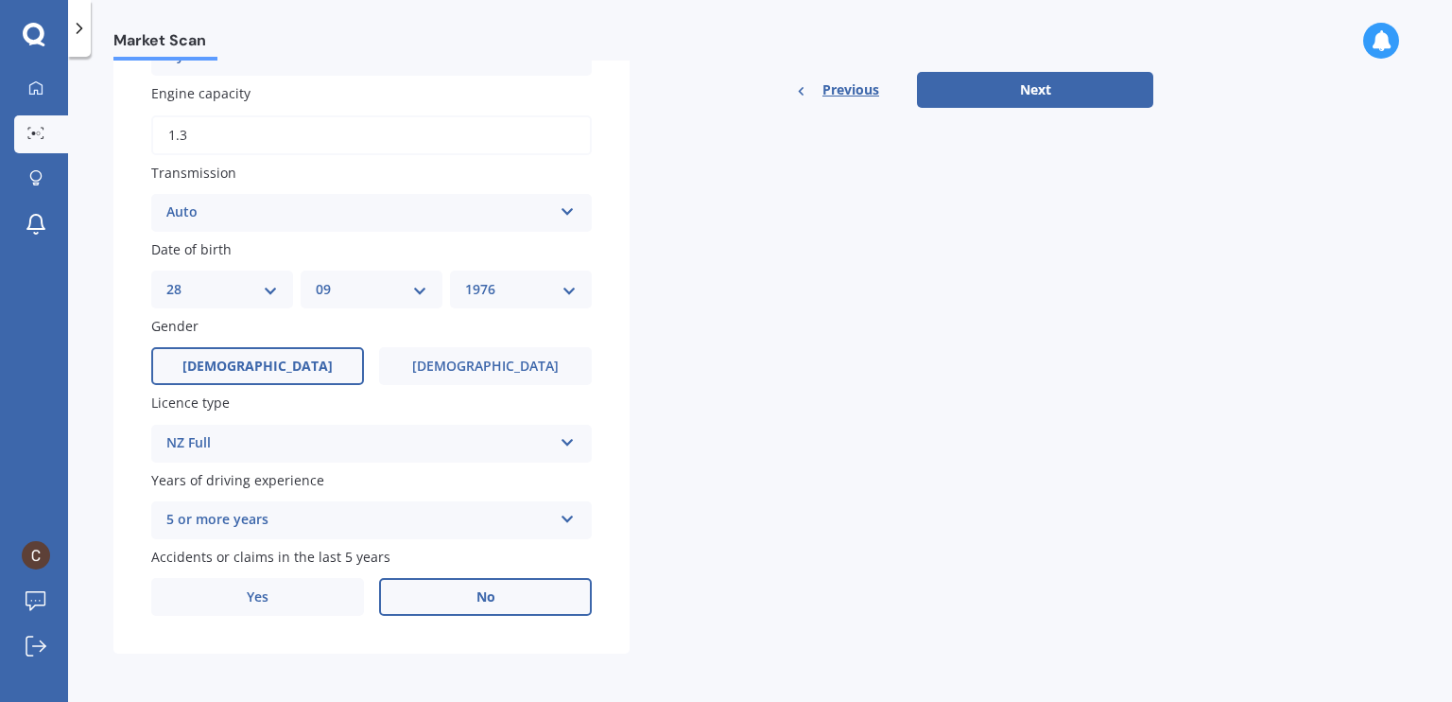
click at [421, 596] on label "No" at bounding box center [485, 597] width 213 height 38
click at [0, 0] on input "No" at bounding box center [0, 0] width 0 height 0
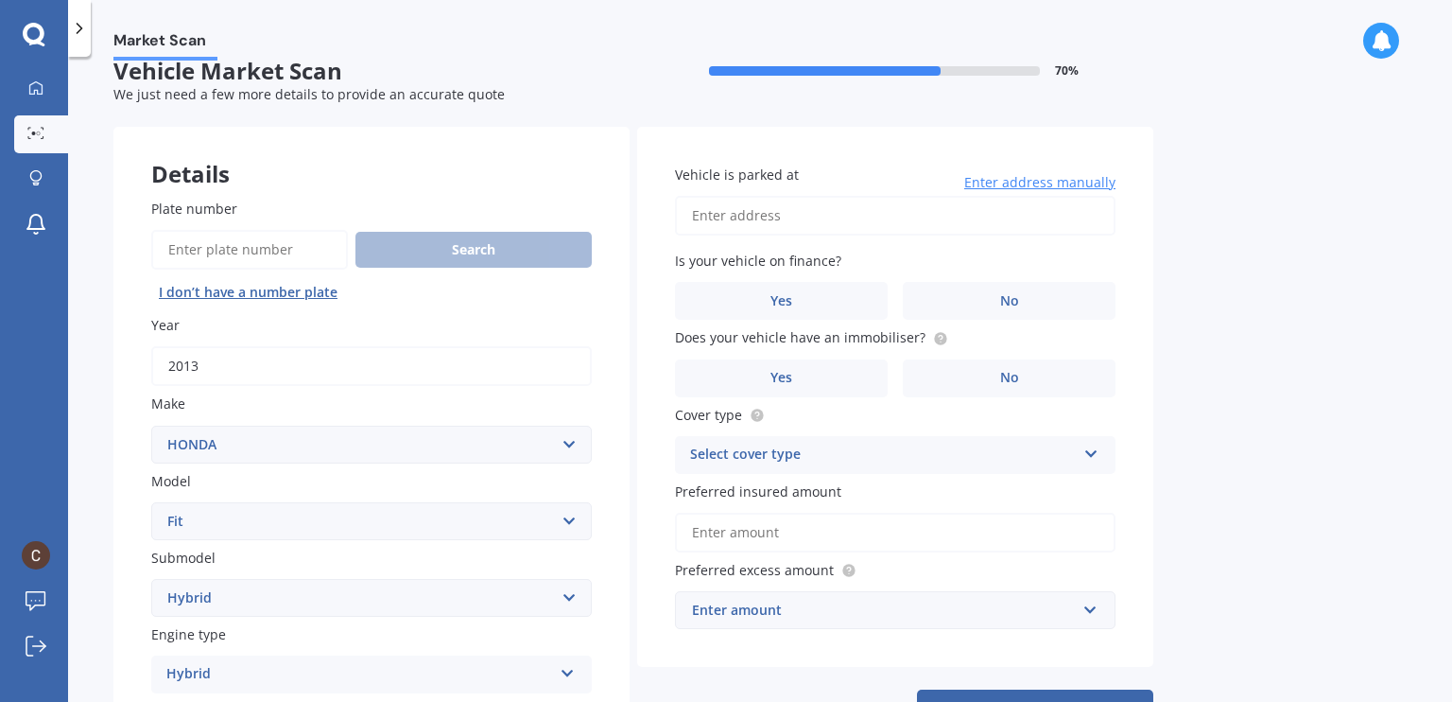
scroll to position [23, 0]
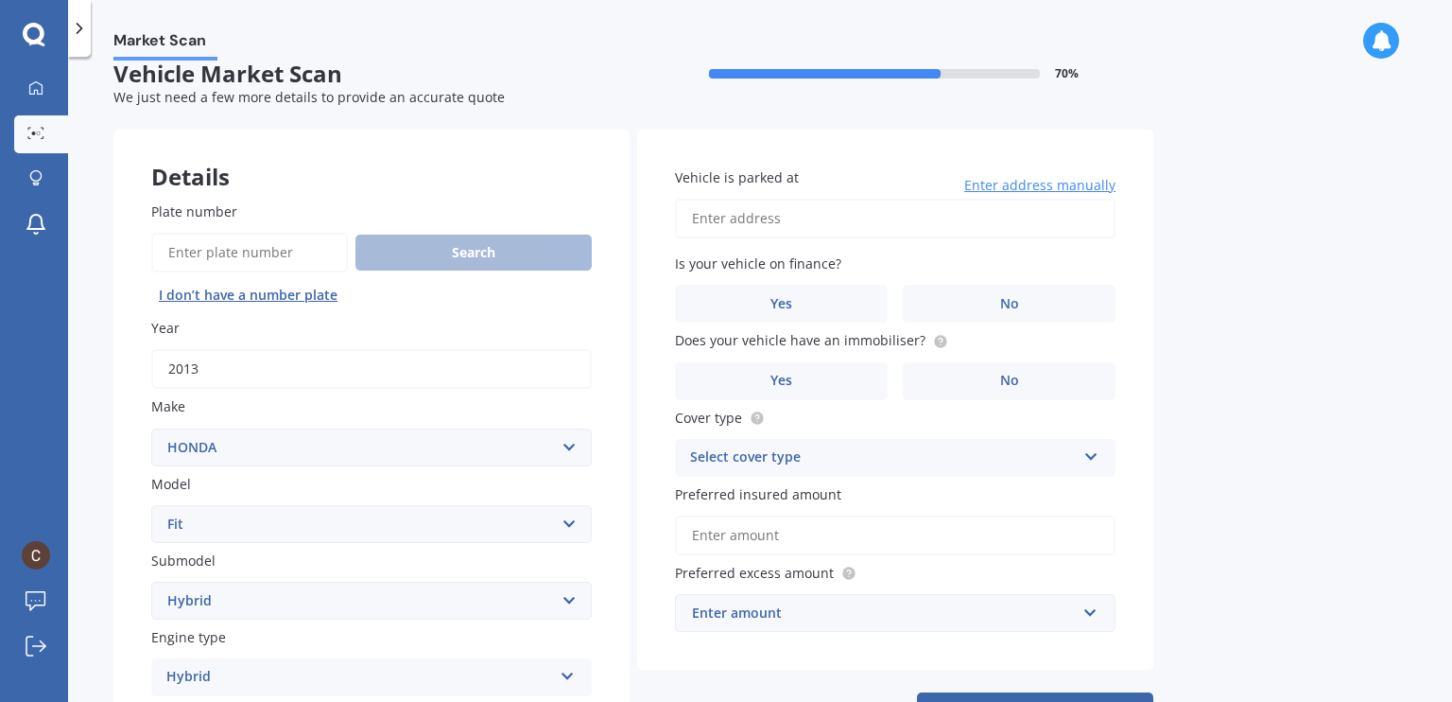
click at [790, 220] on input "Vehicle is parked at" at bounding box center [895, 219] width 441 height 40
type input "[STREET_ADDRESS]"
click at [944, 313] on label "No" at bounding box center [1009, 304] width 213 height 38
click at [0, 0] on input "No" at bounding box center [0, 0] width 0 height 0
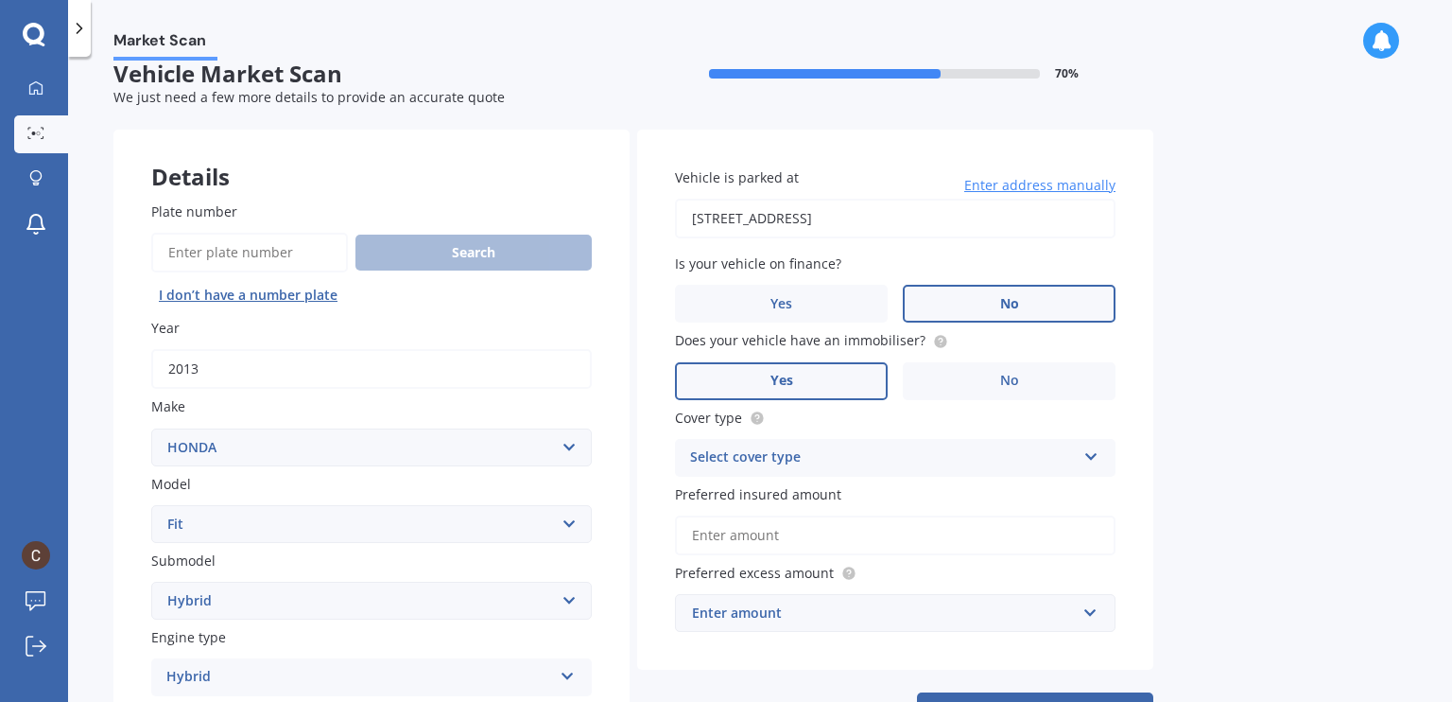
click at [845, 383] on label "Yes" at bounding box center [781, 381] width 213 height 38
click at [0, 0] on input "Yes" at bounding box center [0, 0] width 0 height 0
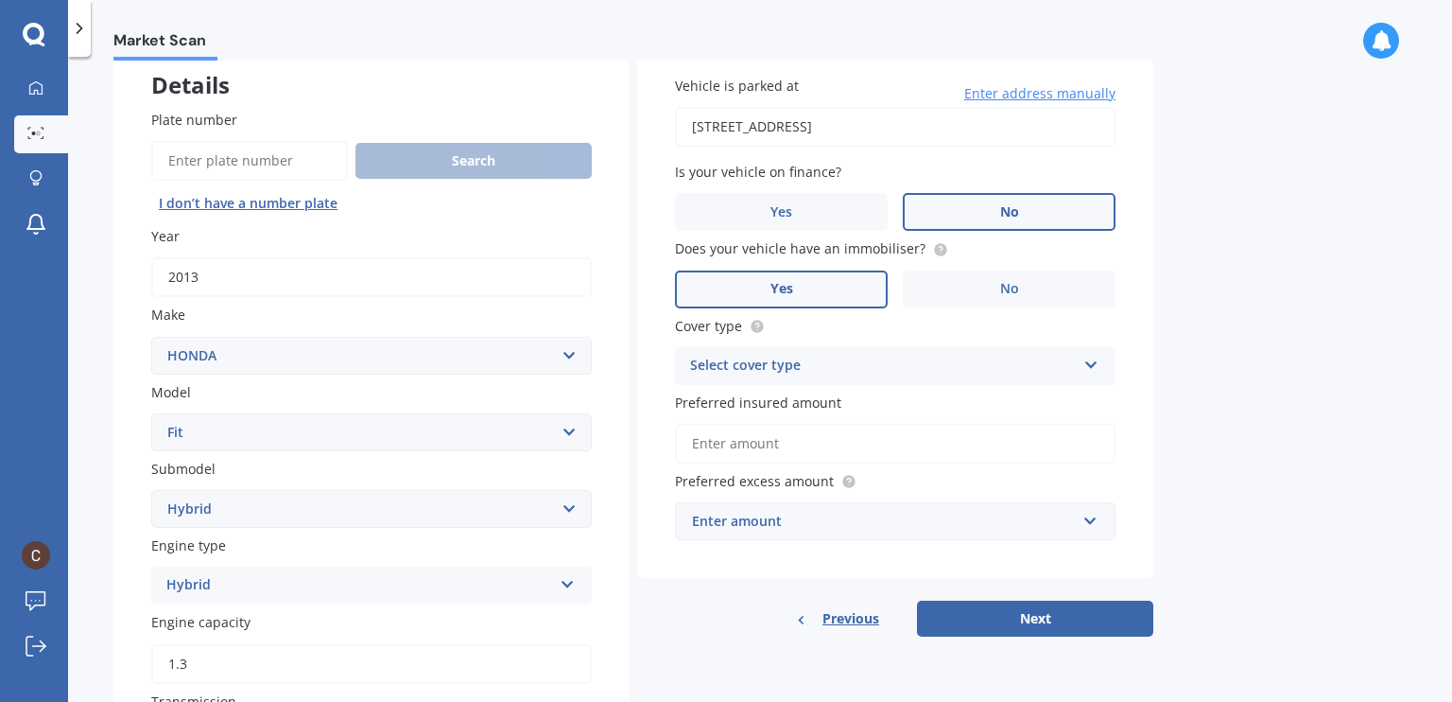
scroll to position [117, 0]
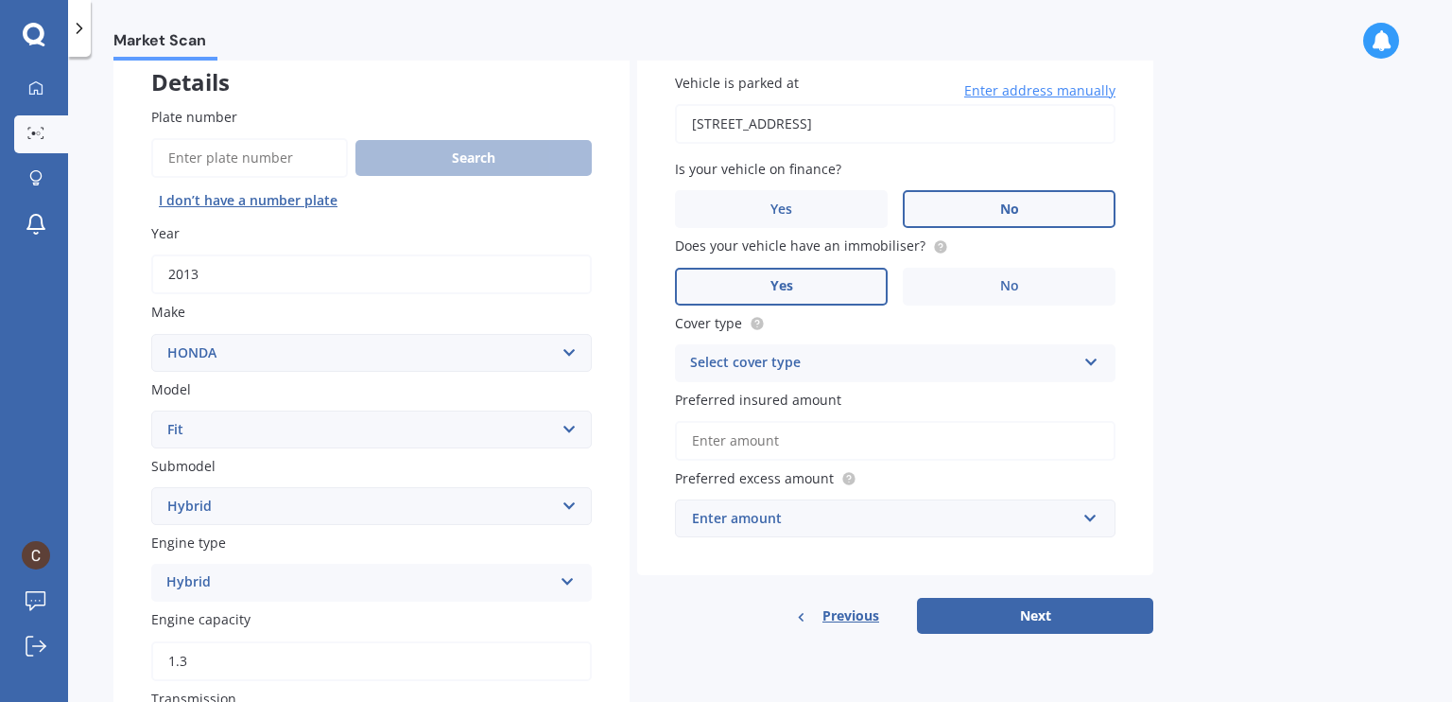
click at [803, 359] on div "Select cover type" at bounding box center [883, 363] width 386 height 23
click at [802, 405] on div "Comprehensive" at bounding box center [895, 400] width 439 height 34
click at [798, 445] on input "Preferred insured amount" at bounding box center [895, 441] width 441 height 40
click at [789, 517] on div "Enter amount" at bounding box center [884, 518] width 384 height 21
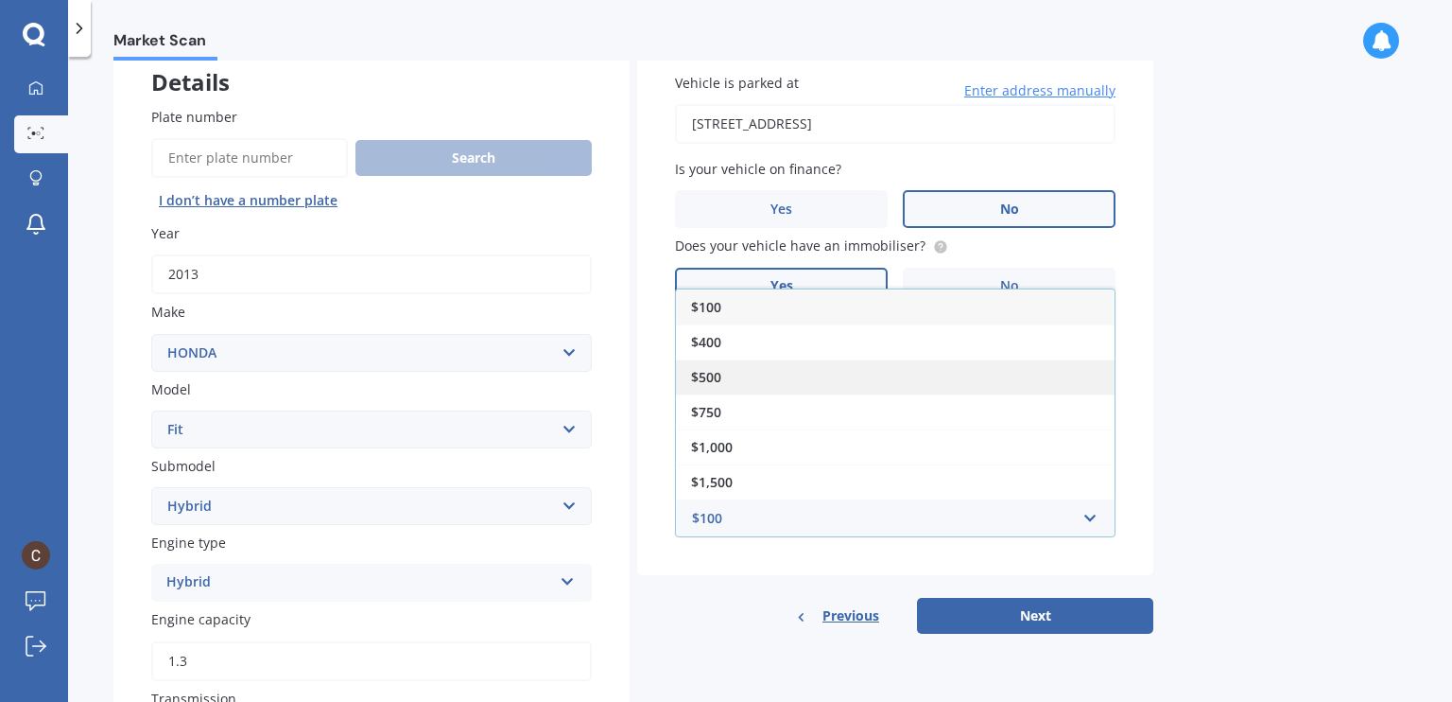
click at [775, 382] on div "$500" at bounding box center [895, 376] width 439 height 35
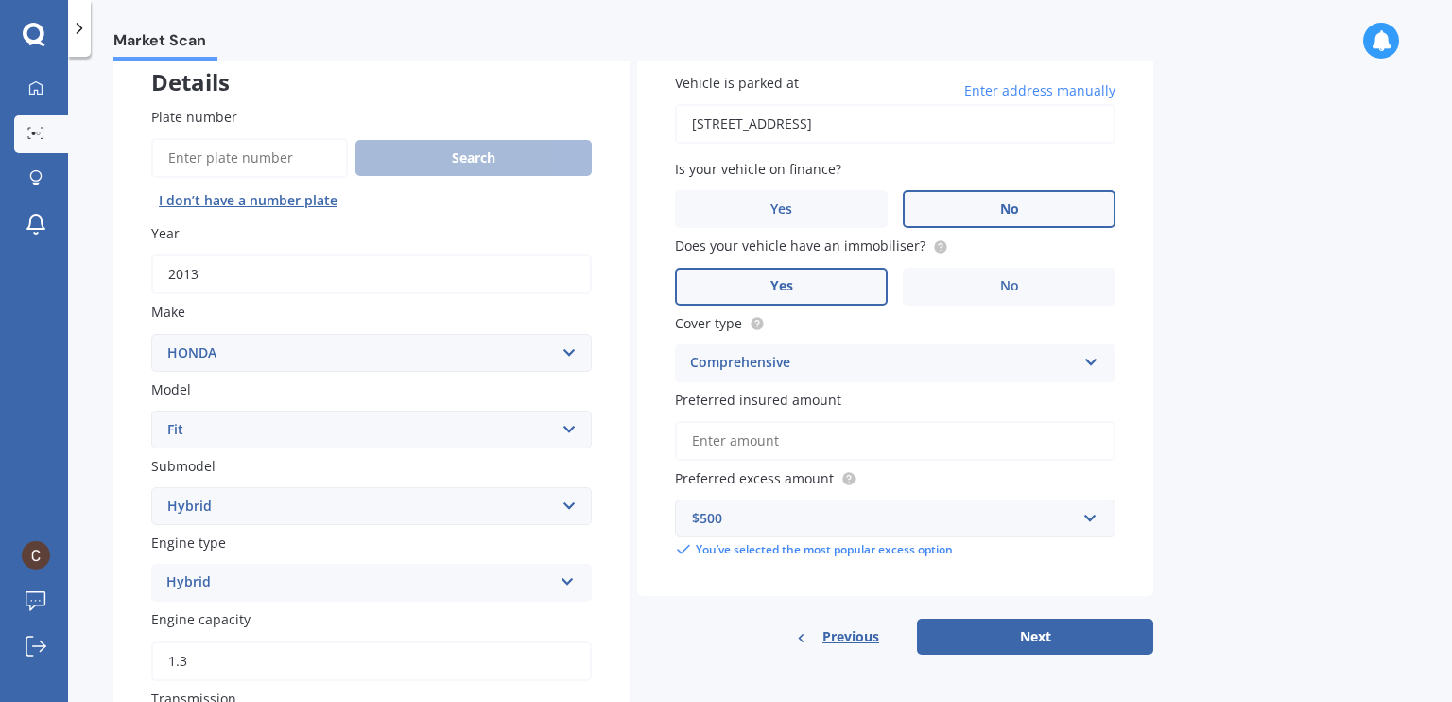
click at [798, 437] on input "Preferred insured amount" at bounding box center [895, 441] width 441 height 40
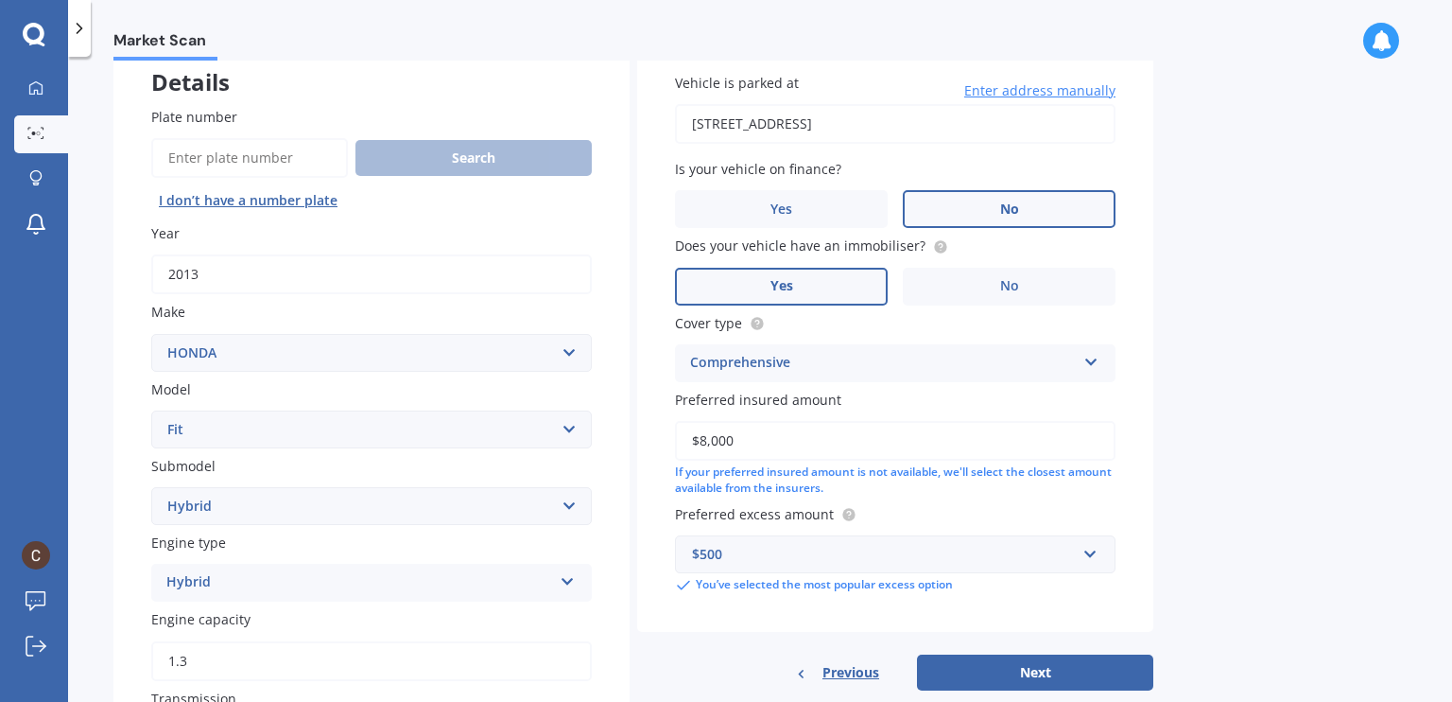
scroll to position [250, 0]
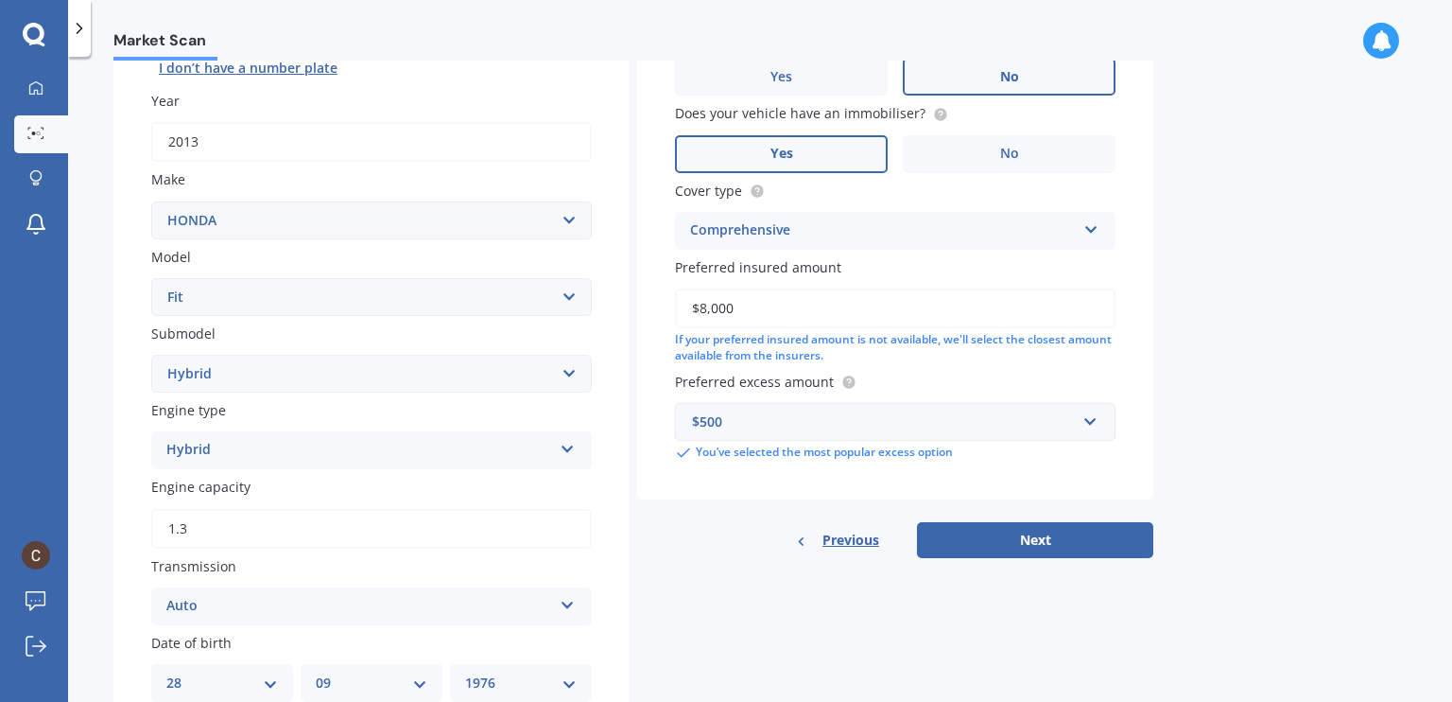
type input "$8,000"
click at [764, 414] on div "$500" at bounding box center [884, 421] width 384 height 21
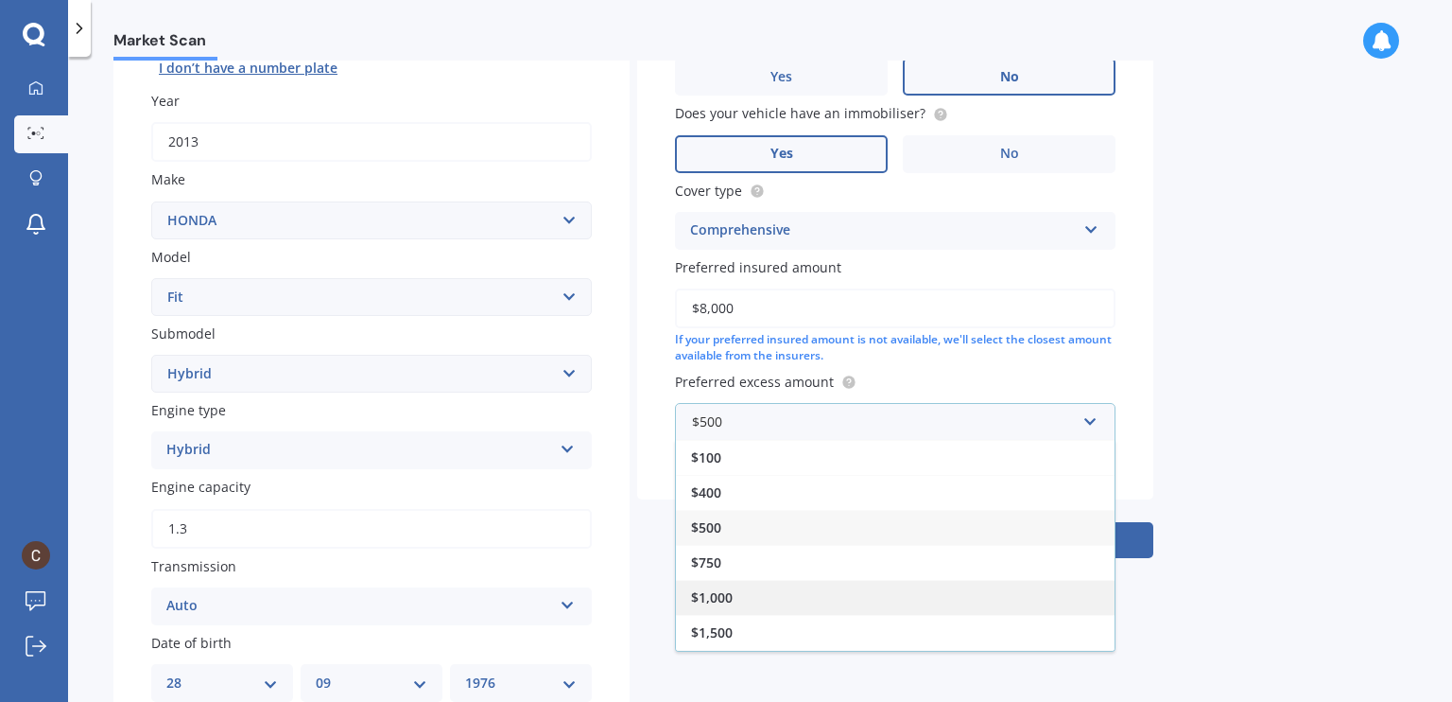
click at [746, 594] on div "$1,000" at bounding box center [895, 597] width 439 height 35
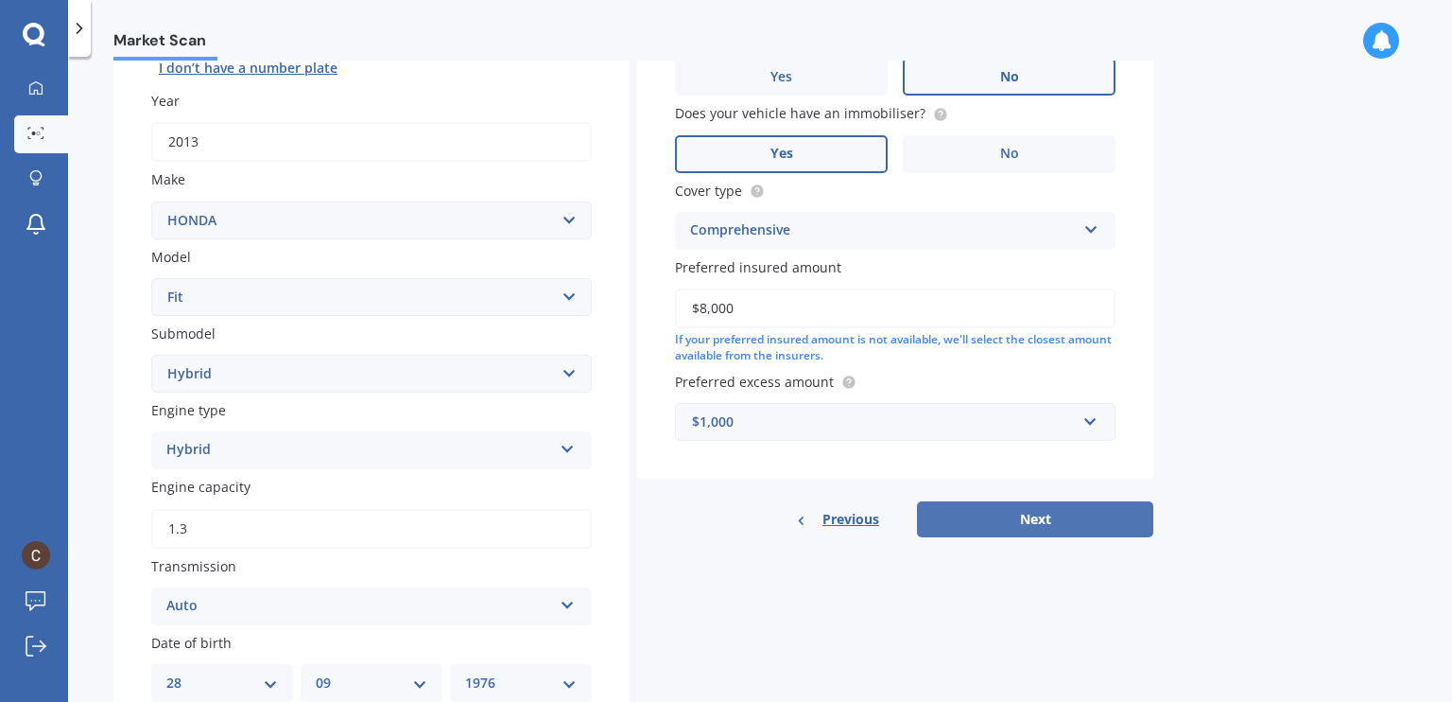
click at [998, 523] on button "Next" at bounding box center [1035, 519] width 236 height 36
select select "28"
select select "09"
select select "1976"
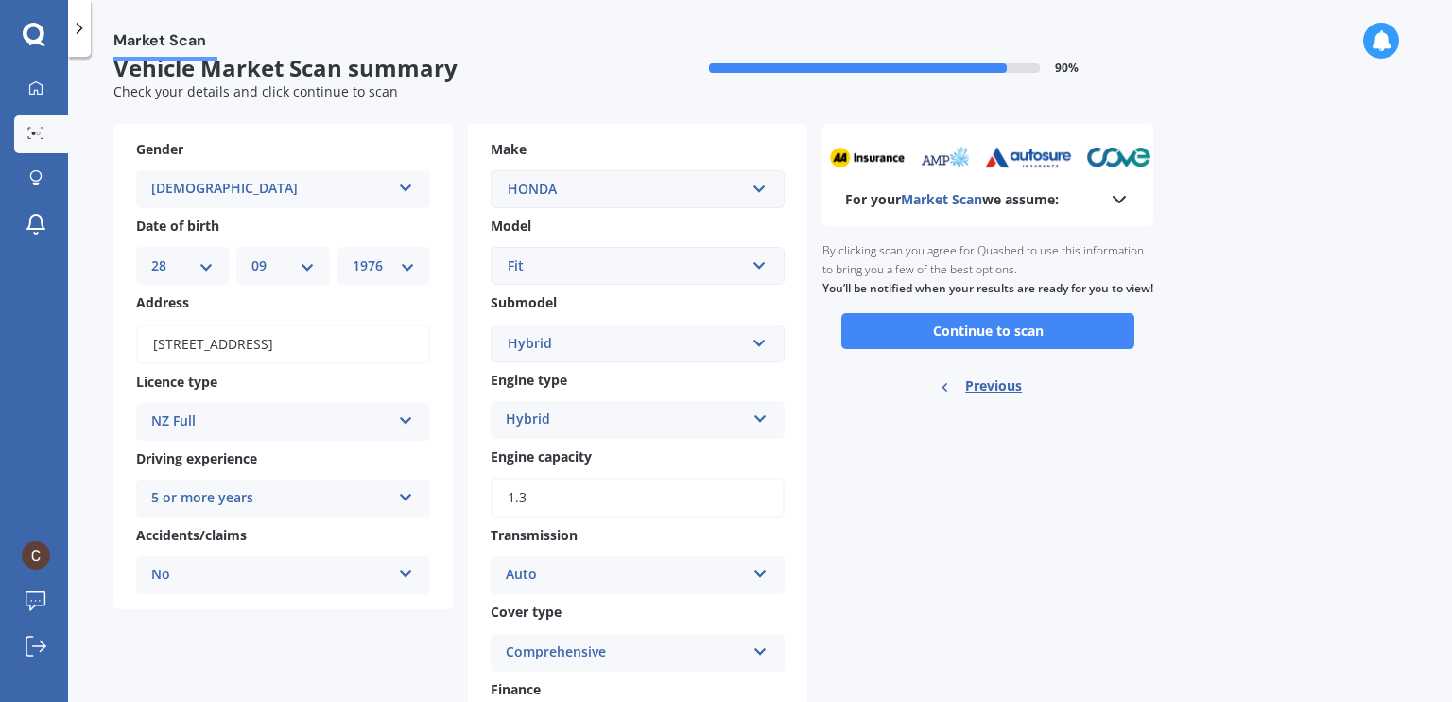
scroll to position [29, 0]
click at [968, 348] on button "Continue to scan" at bounding box center [987, 330] width 293 height 36
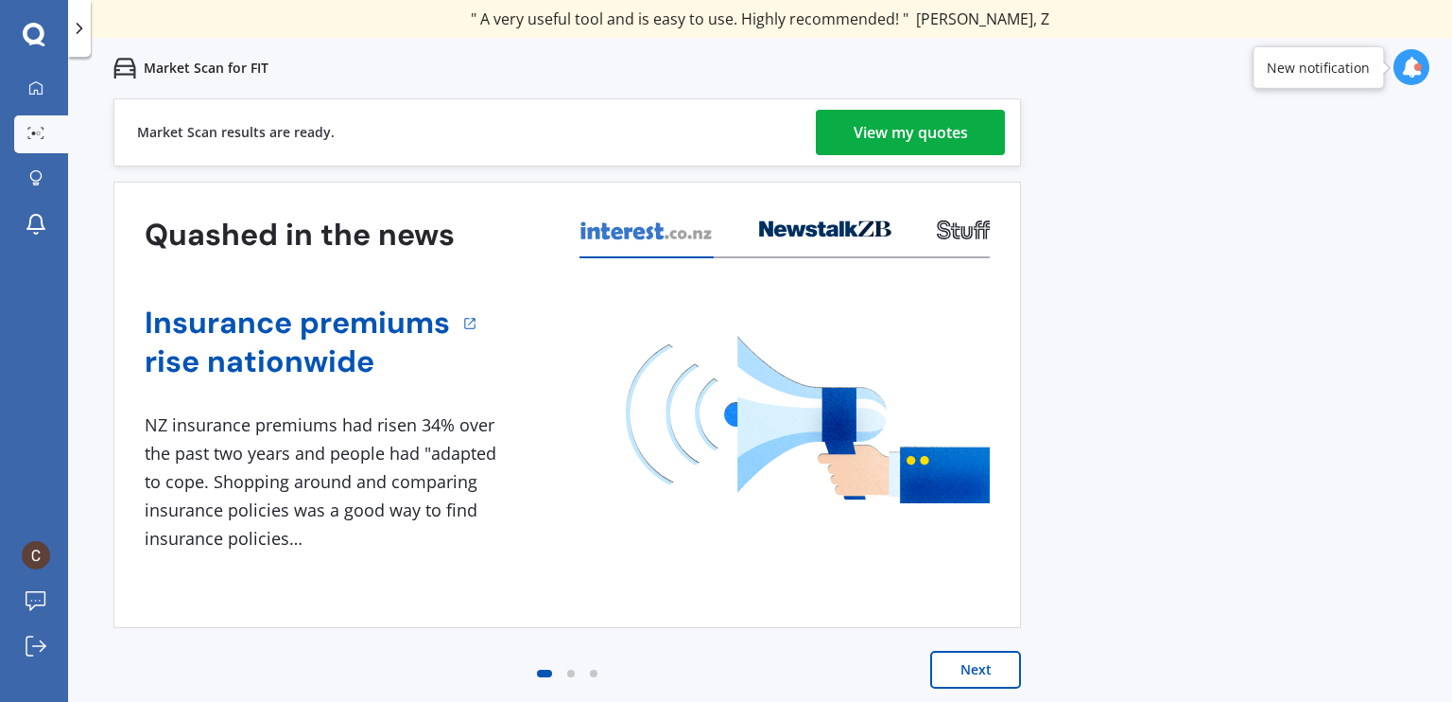
click at [879, 136] on div "View my quotes" at bounding box center [911, 132] width 114 height 45
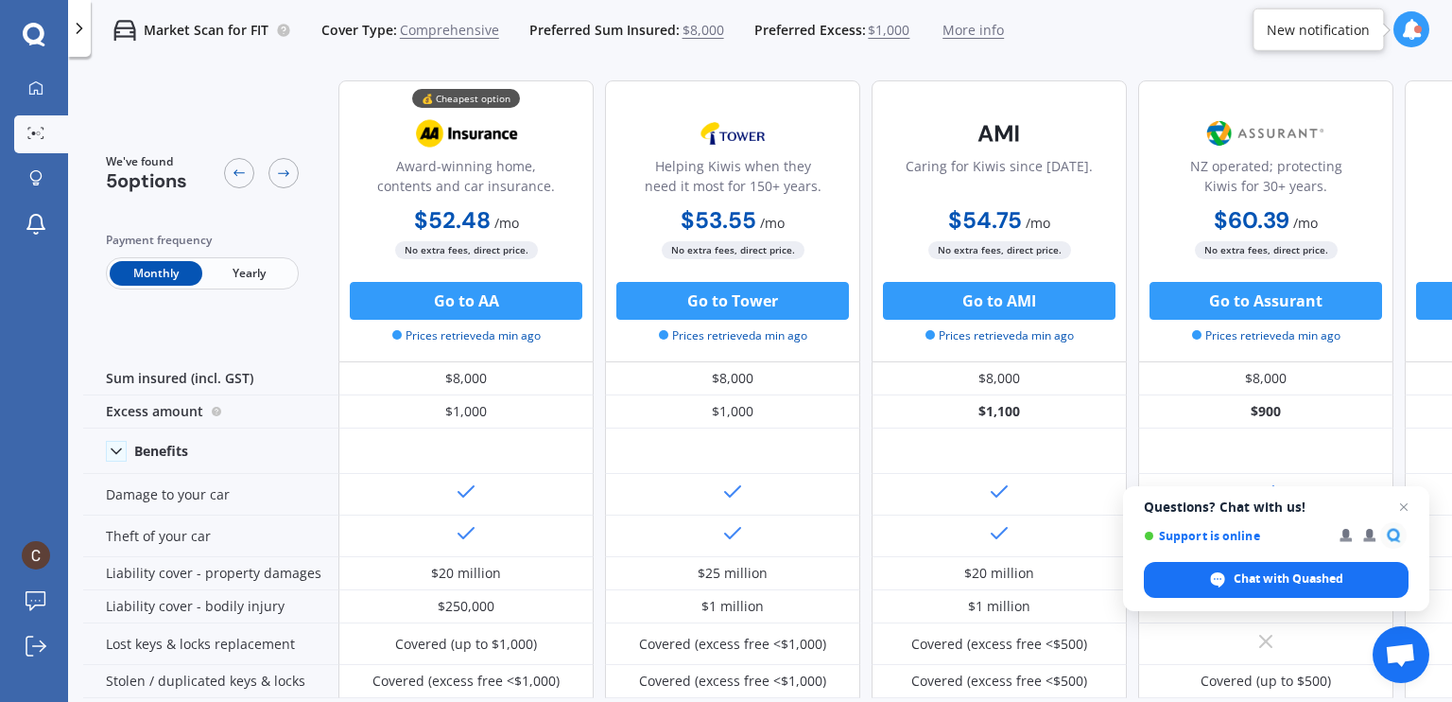
click at [234, 283] on span "Yearly" at bounding box center [248, 273] width 93 height 25
click at [982, 32] on span "More info" at bounding box center [973, 30] width 61 height 19
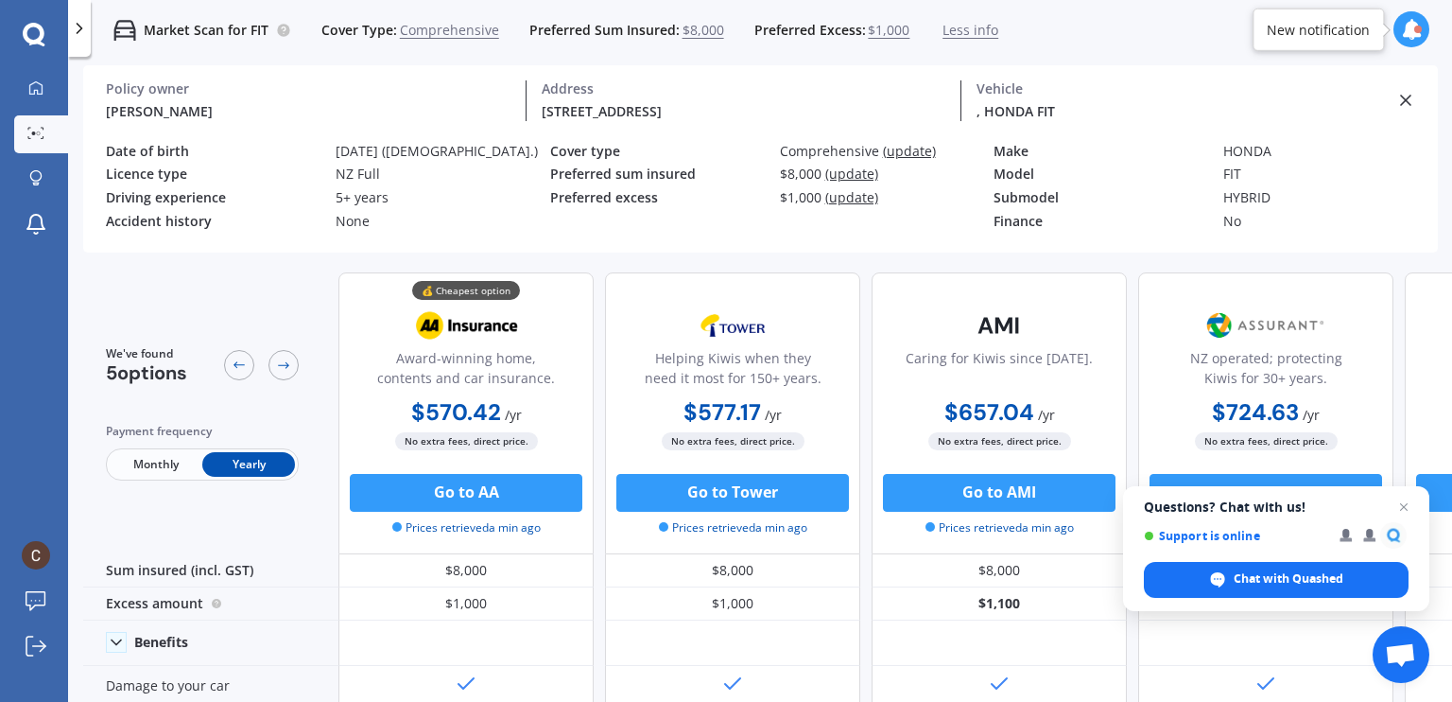
click at [1413, 86] on div "[PERSON_NAME] Policy owner [STREET_ADDRESS] Address , HONDA FIT Vehicle" at bounding box center [760, 100] width 1309 height 71
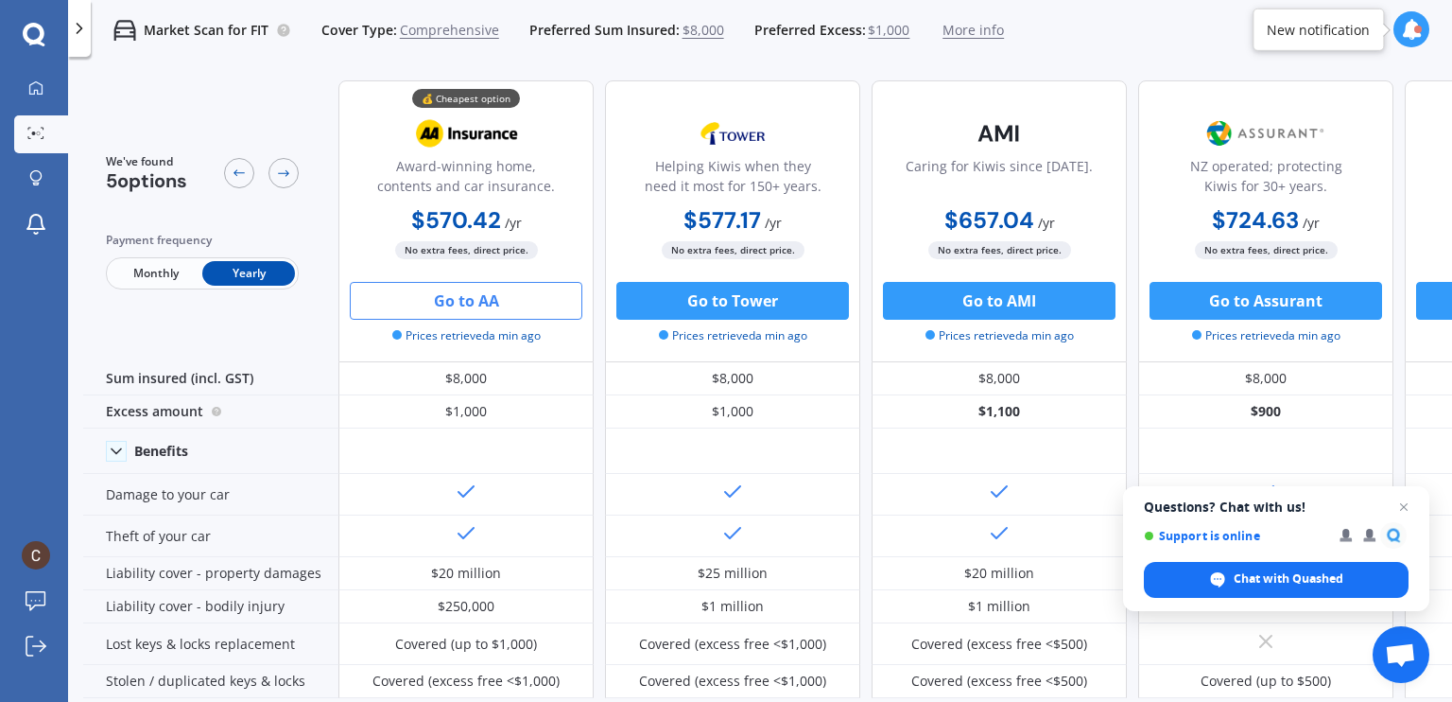
click at [509, 308] on button "Go to AA" at bounding box center [466, 301] width 233 height 38
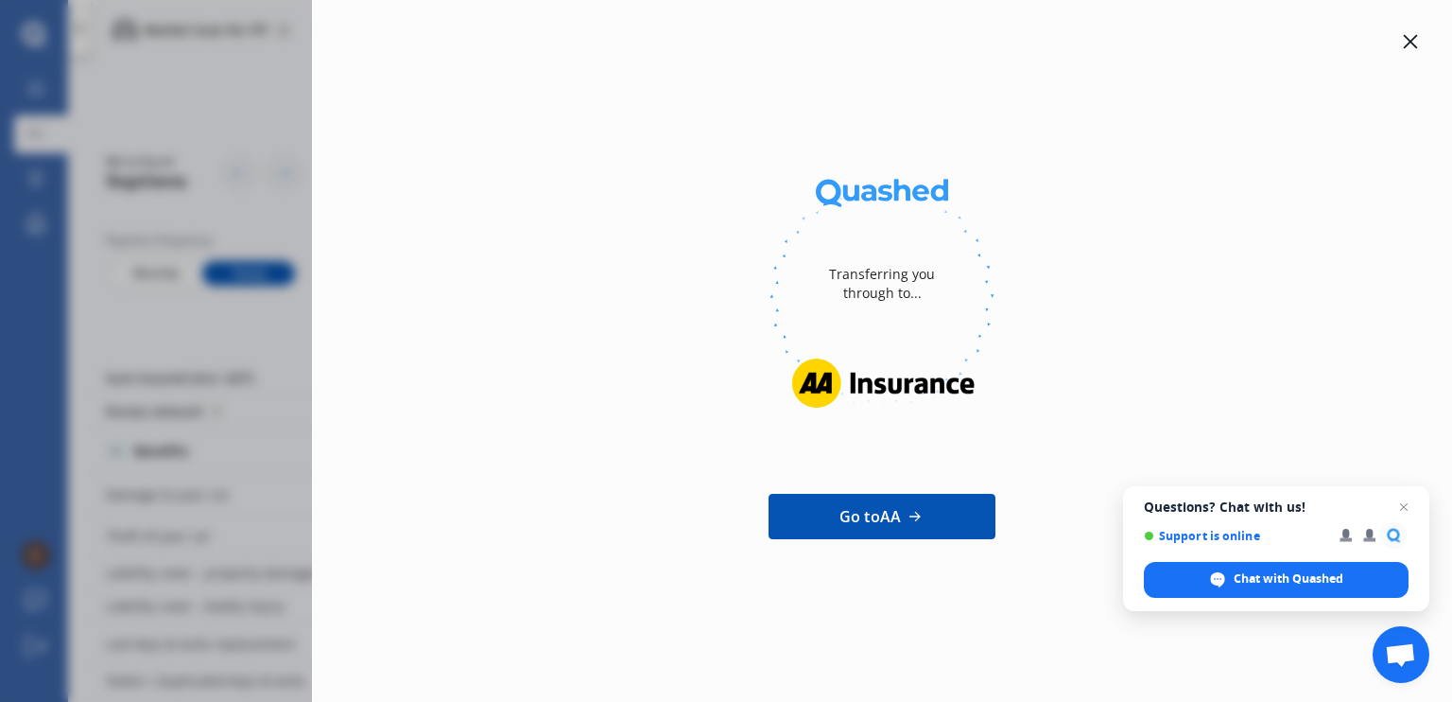
click at [1407, 49] on div at bounding box center [1410, 41] width 23 height 23
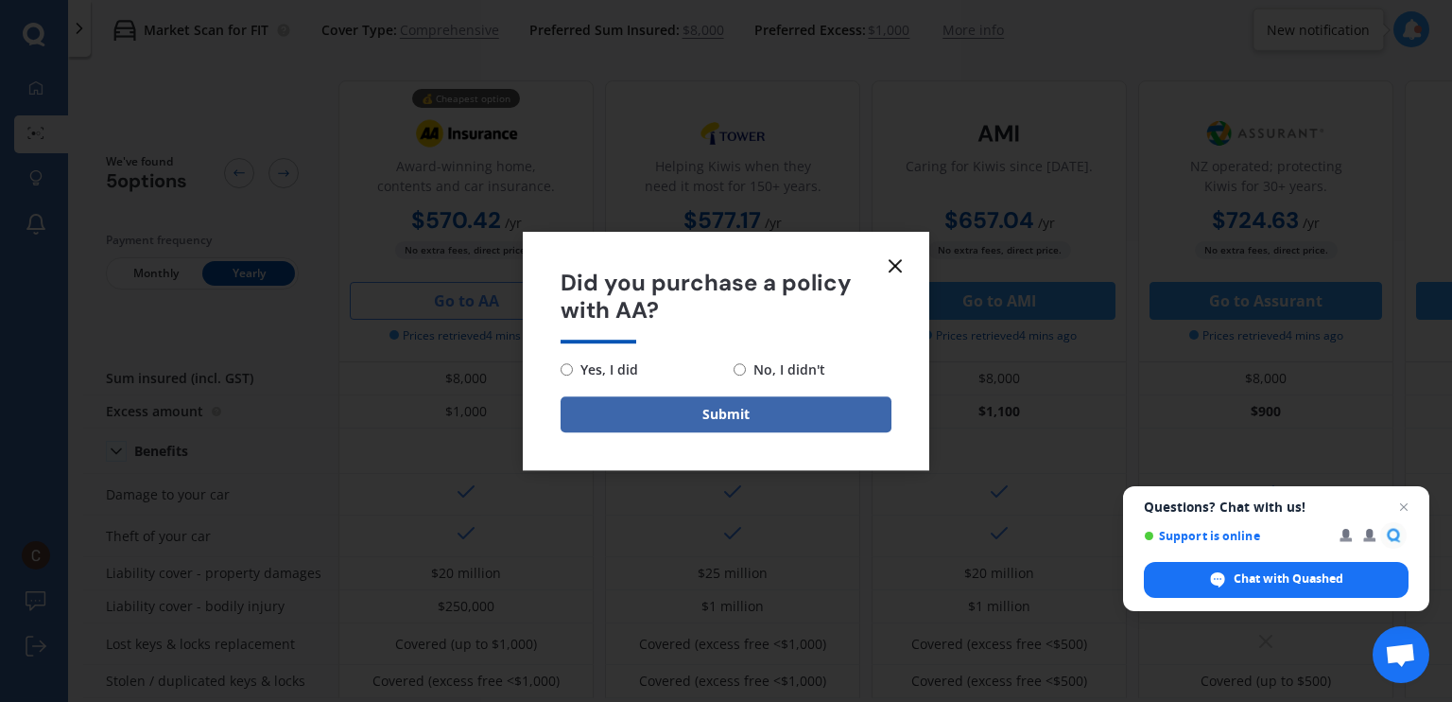
click at [896, 259] on icon at bounding box center [895, 265] width 23 height 23
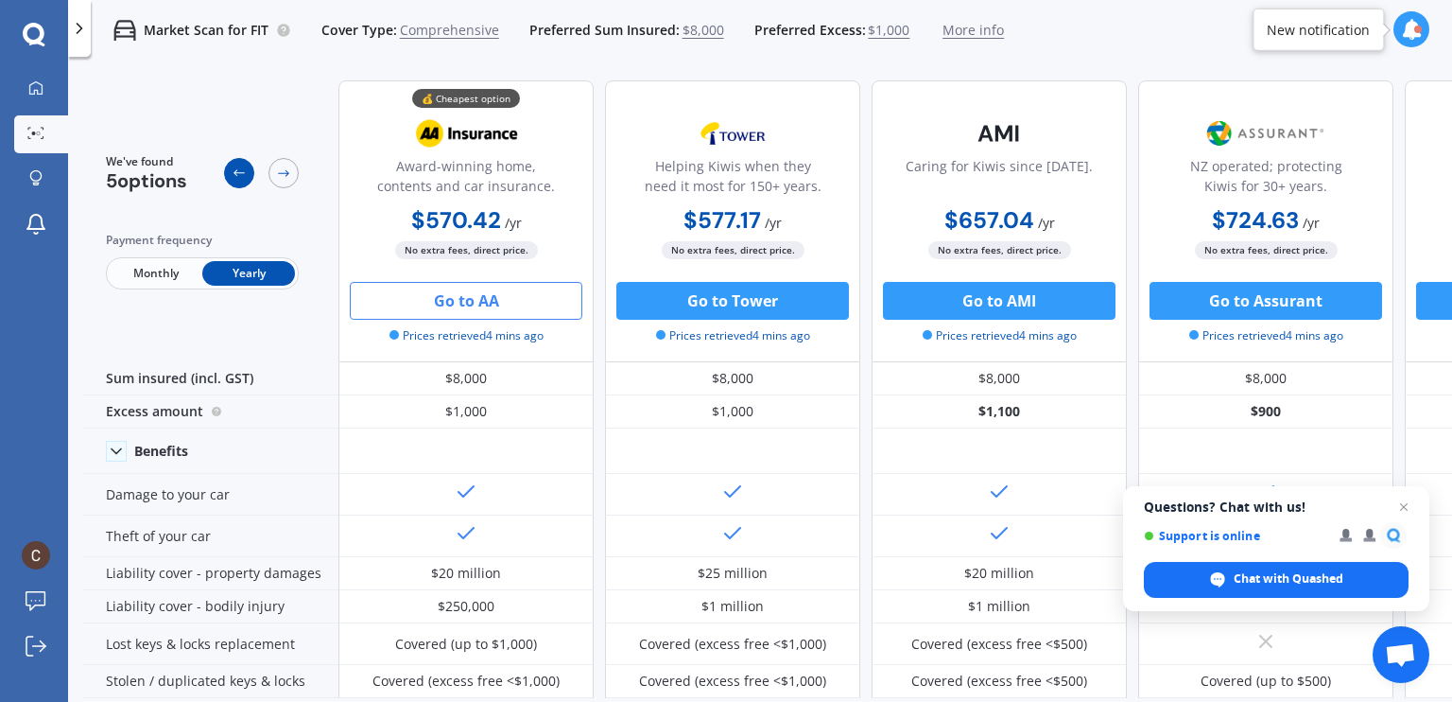
click at [250, 178] on div at bounding box center [239, 173] width 30 height 30
